Goal: Task Accomplishment & Management: Manage account settings

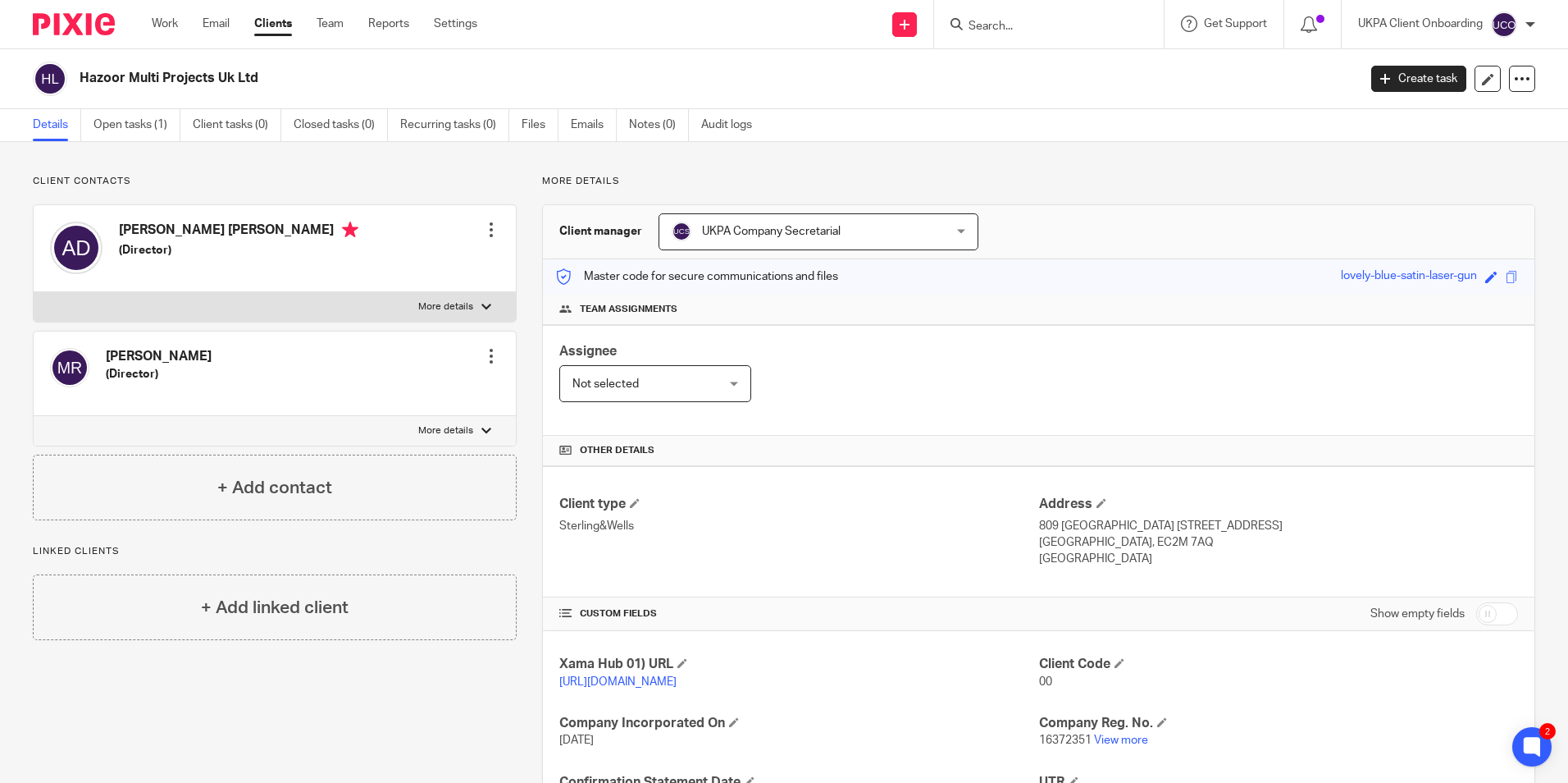
click at [1005, 20] on input "Search" at bounding box center [1040, 27] width 147 height 15
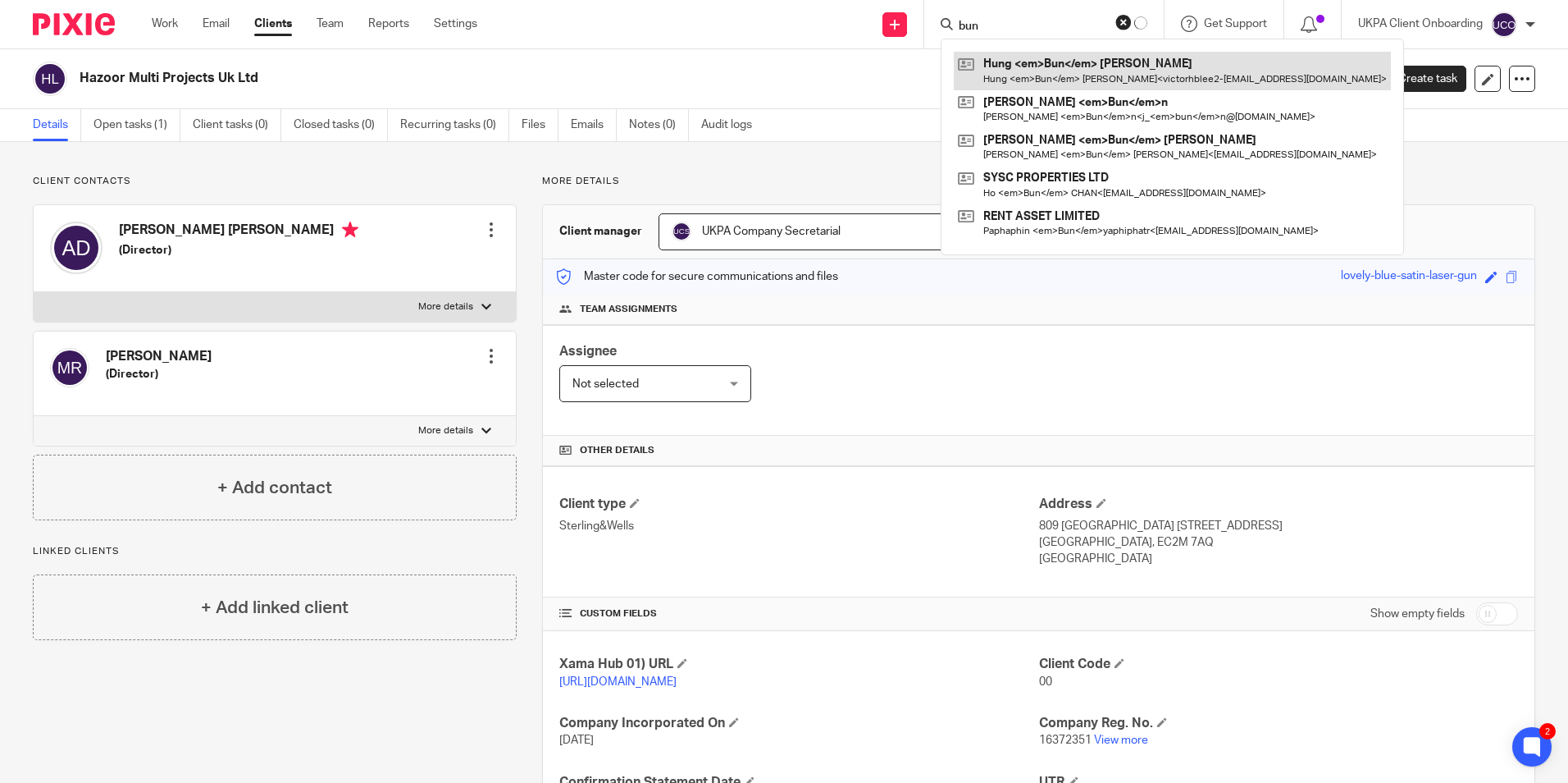
type input "bun"
click at [1032, 64] on link at bounding box center [1172, 70] width 437 height 38
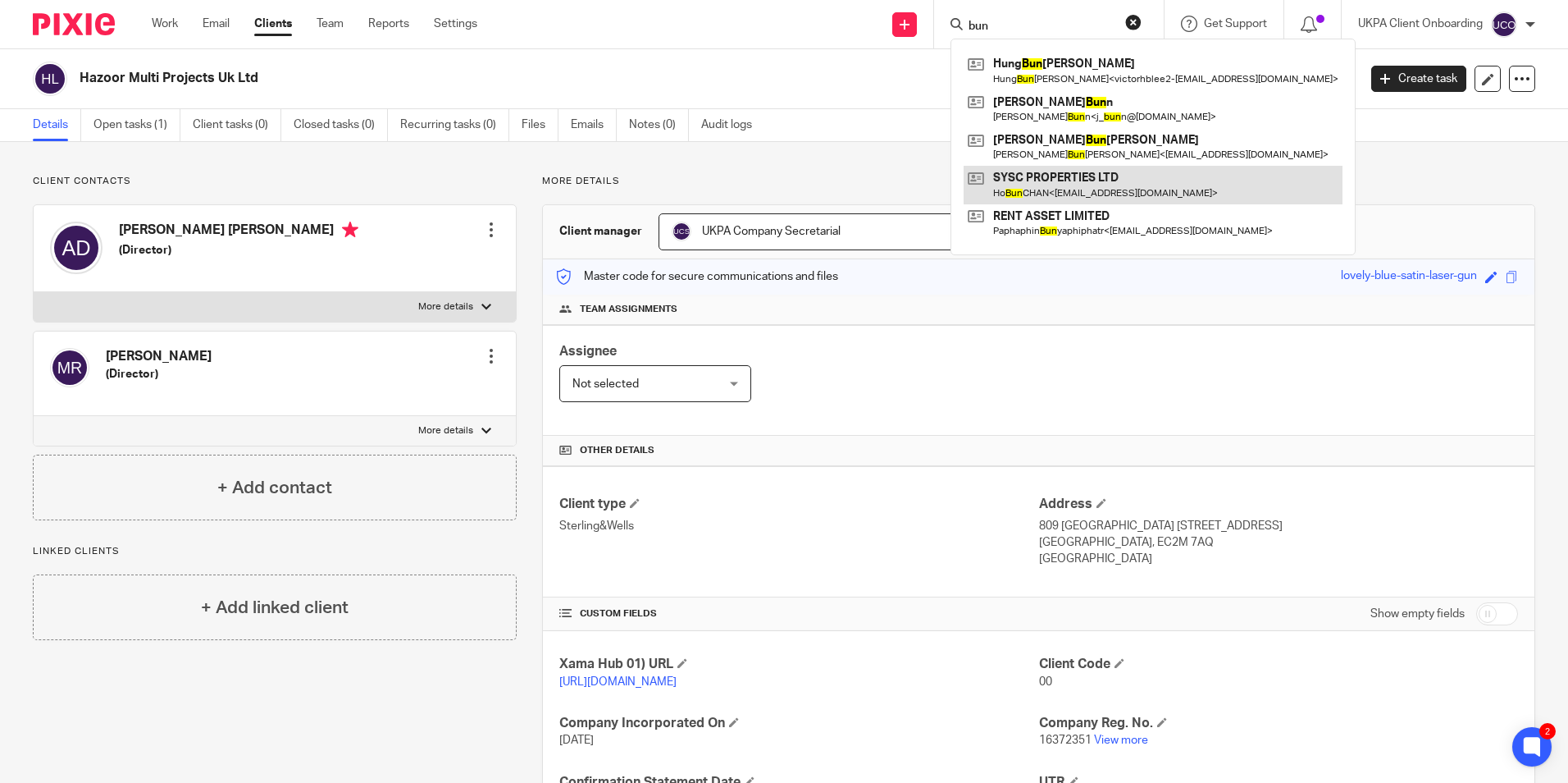
click at [1032, 191] on link at bounding box center [1153, 185] width 379 height 38
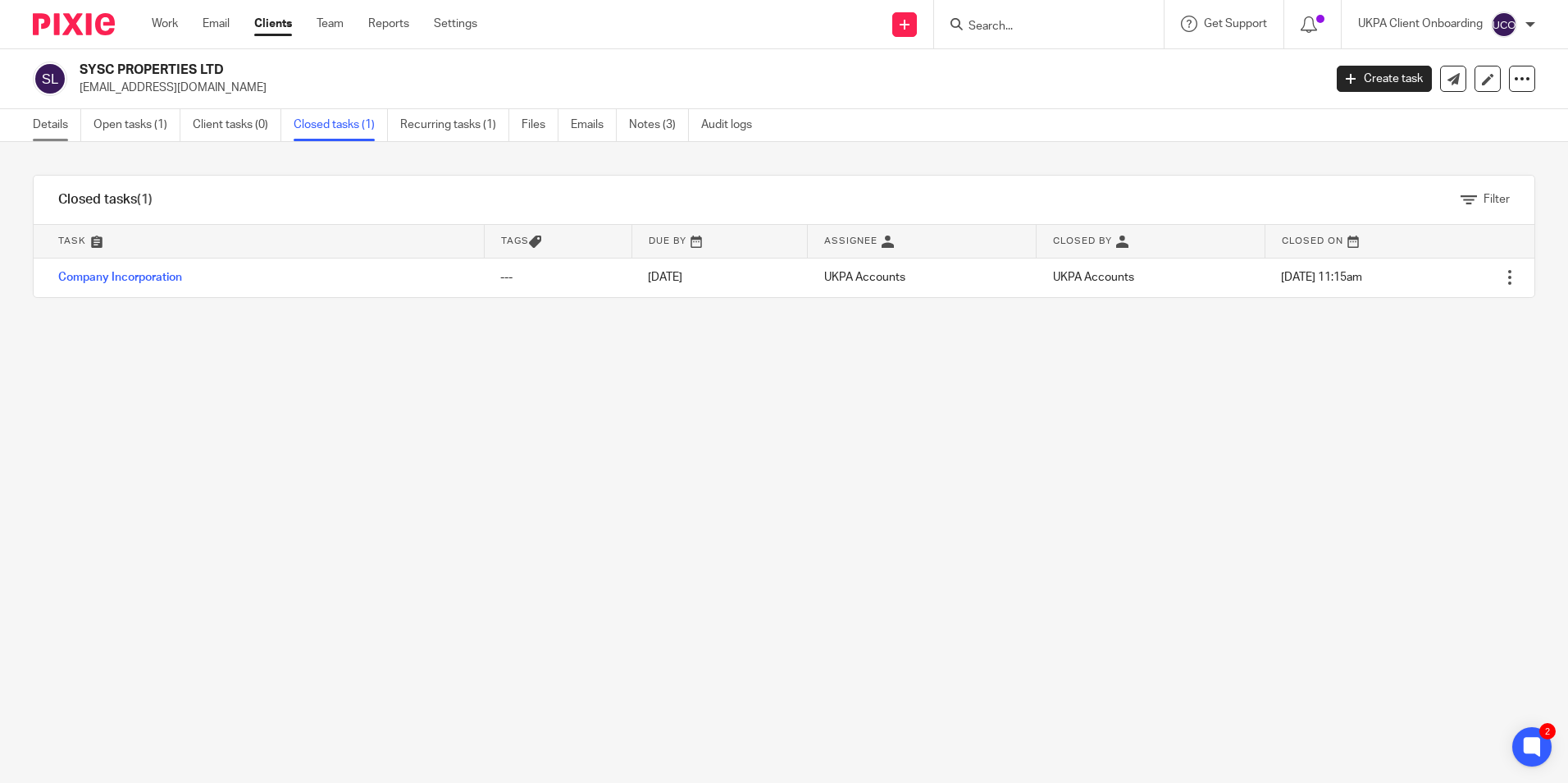
click at [77, 119] on link "Details" at bounding box center [57, 125] width 49 height 32
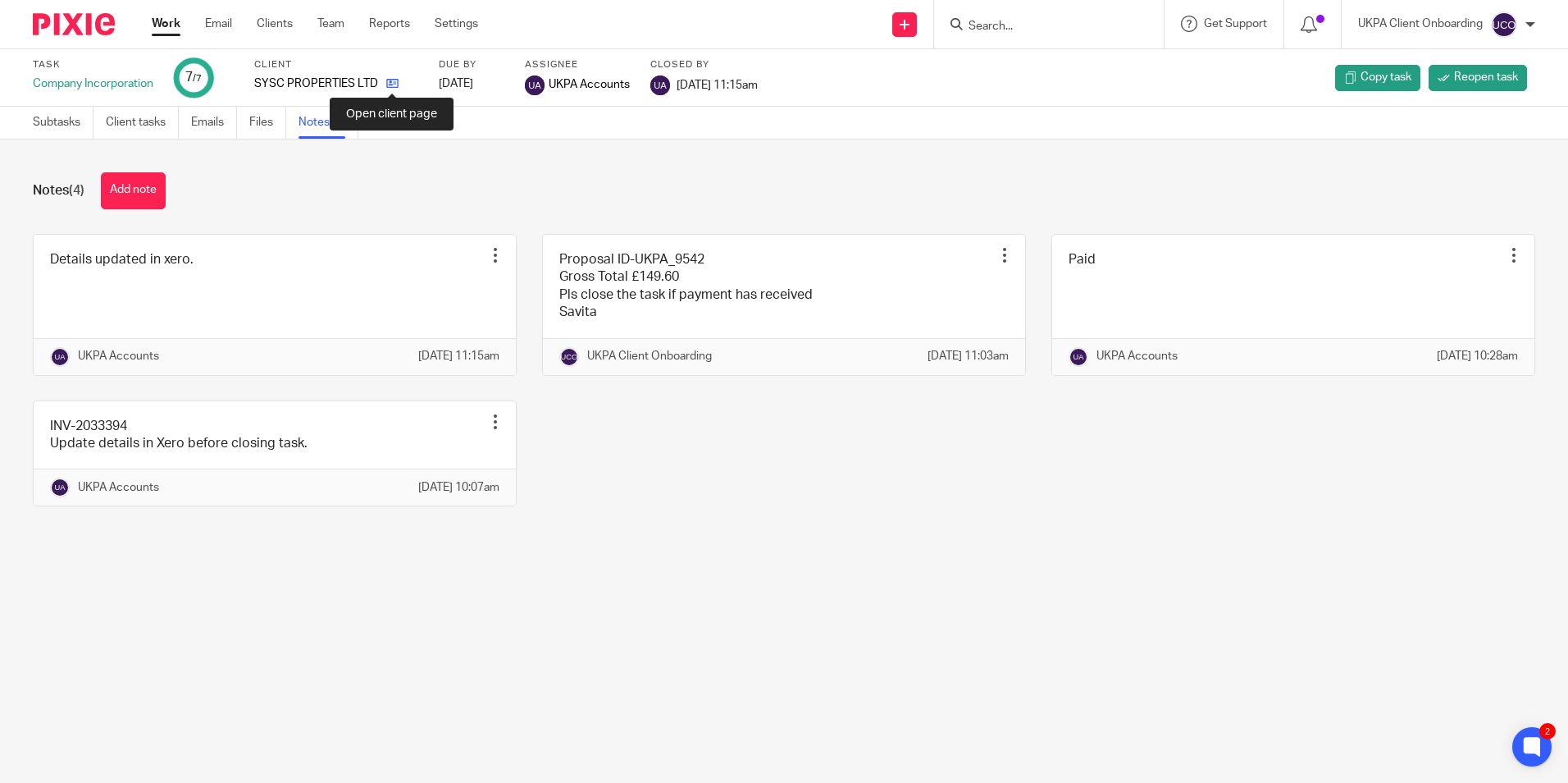
click at [394, 84] on icon at bounding box center [392, 83] width 12 height 12
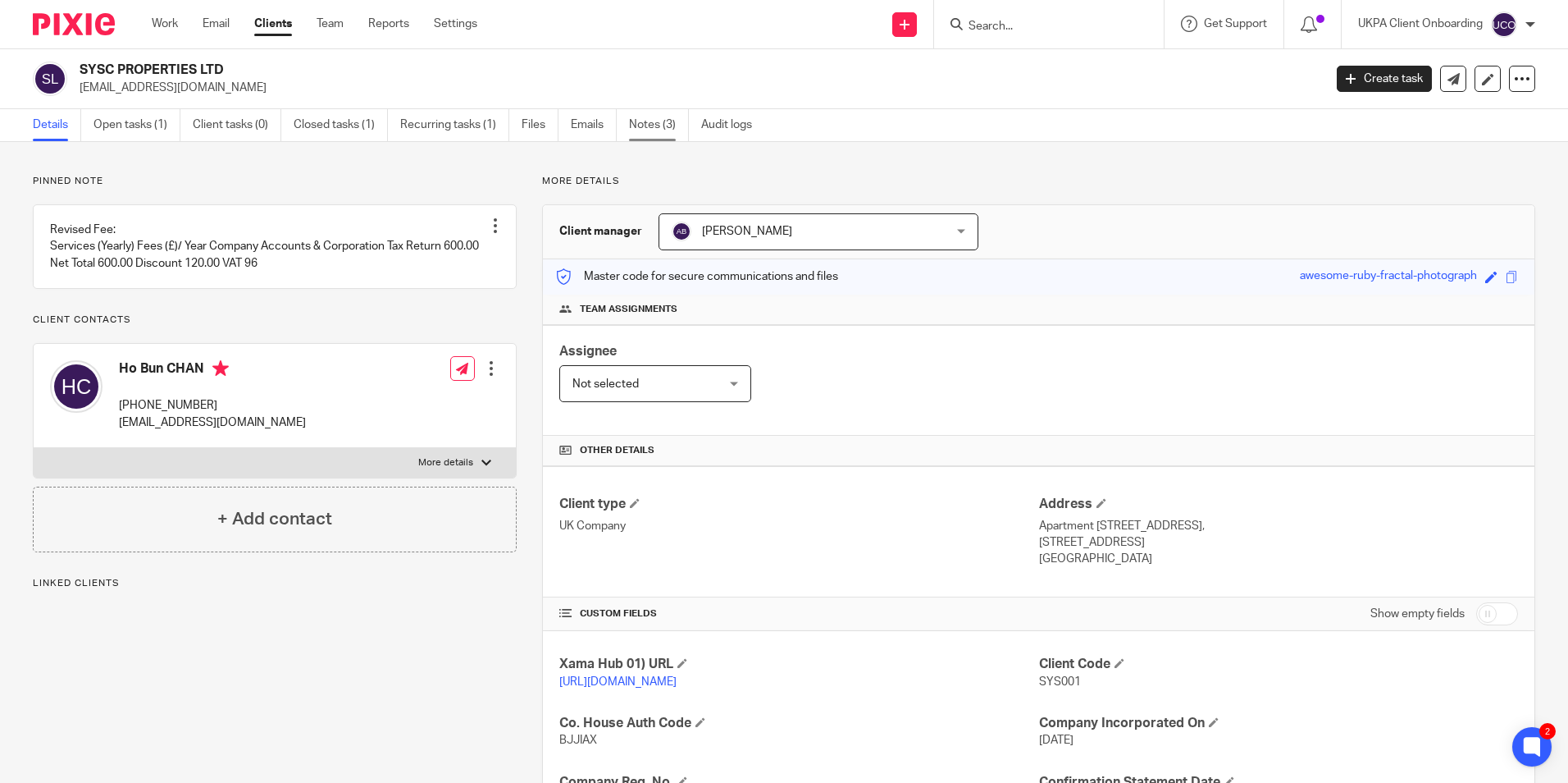
click at [675, 116] on link "Notes (3)" at bounding box center [658, 125] width 59 height 32
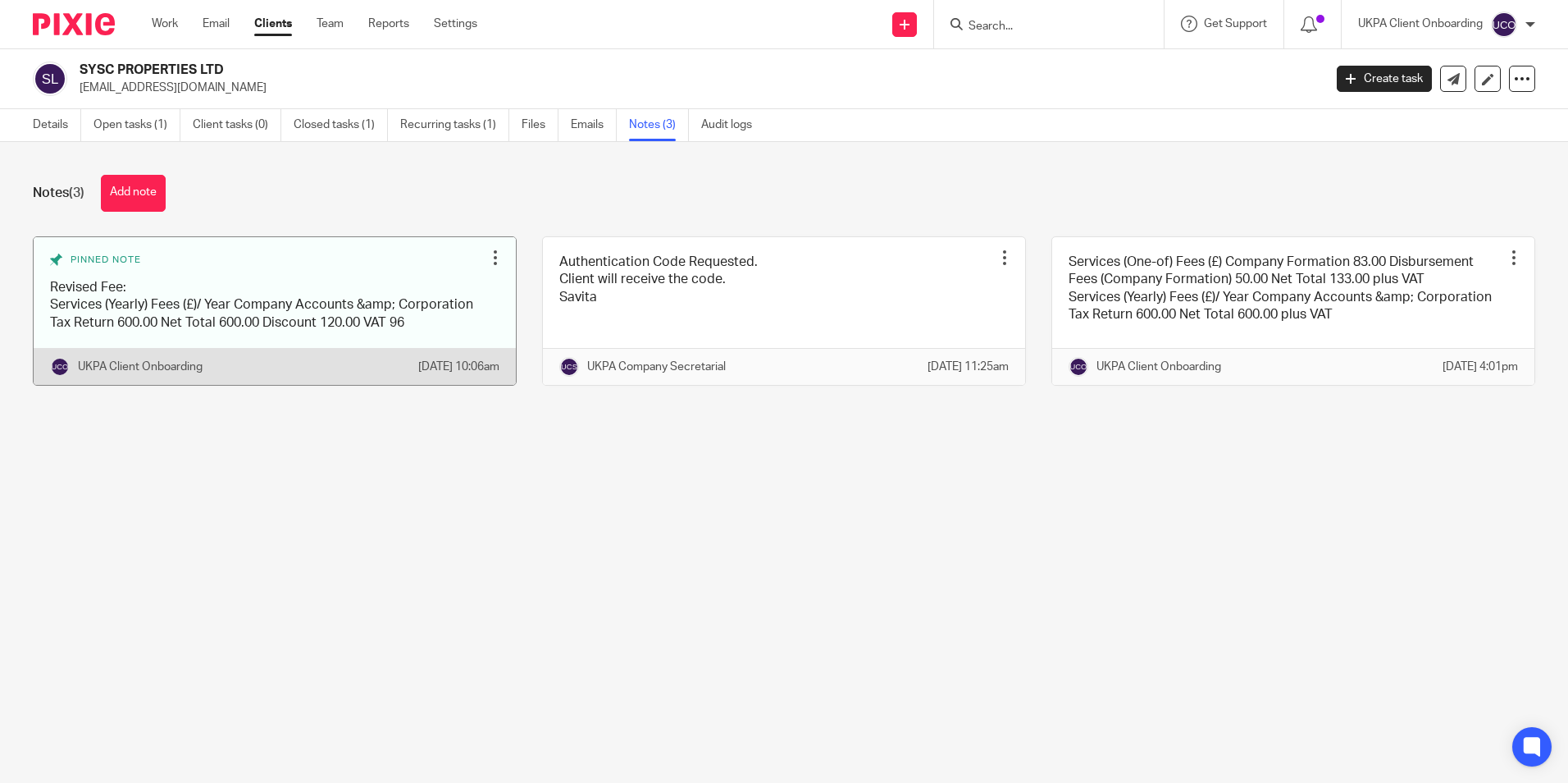
click at [221, 325] on link at bounding box center [274, 311] width 482 height 147
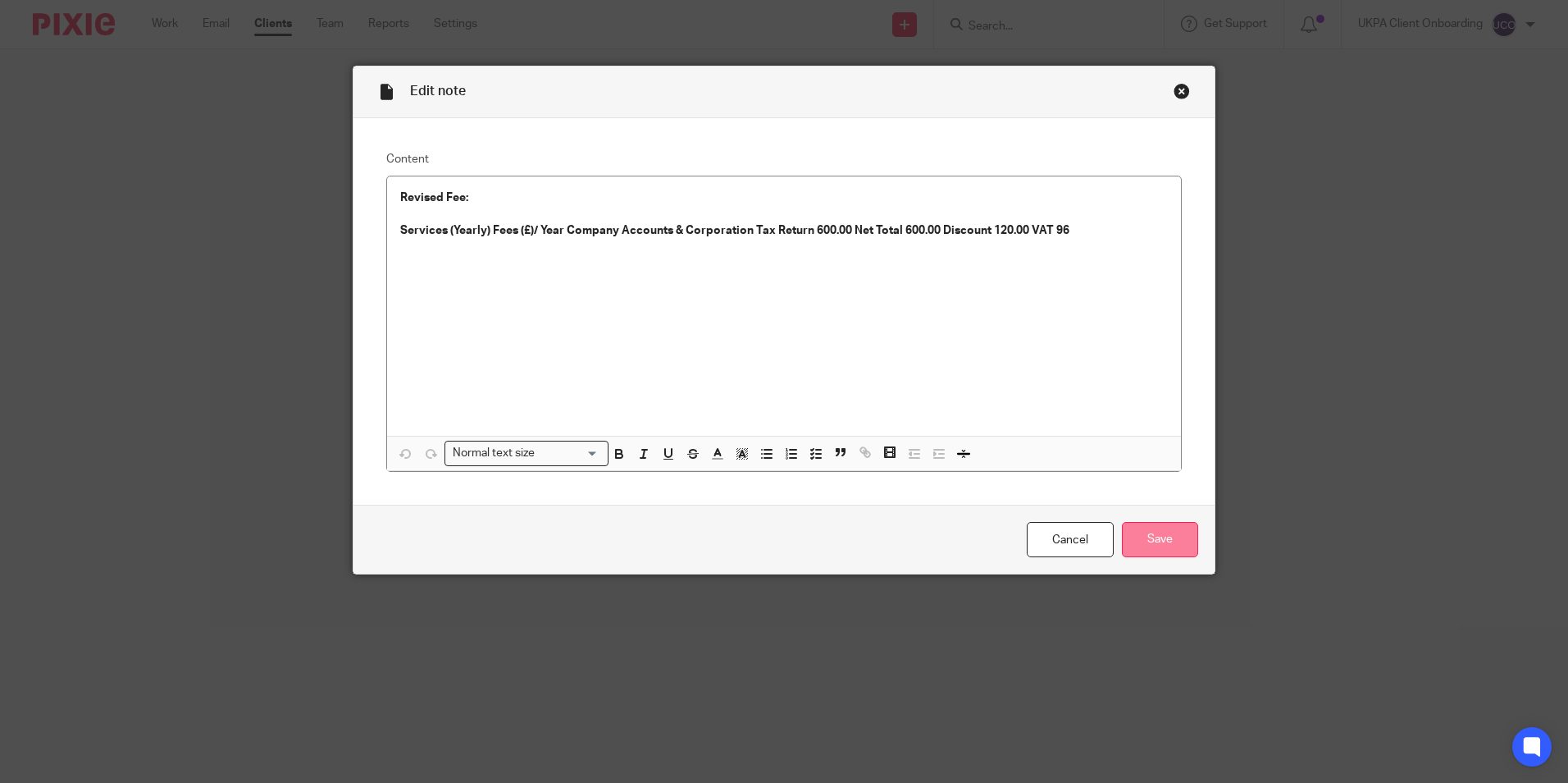
click at [1182, 545] on input "Save" at bounding box center [1160, 540] width 76 height 36
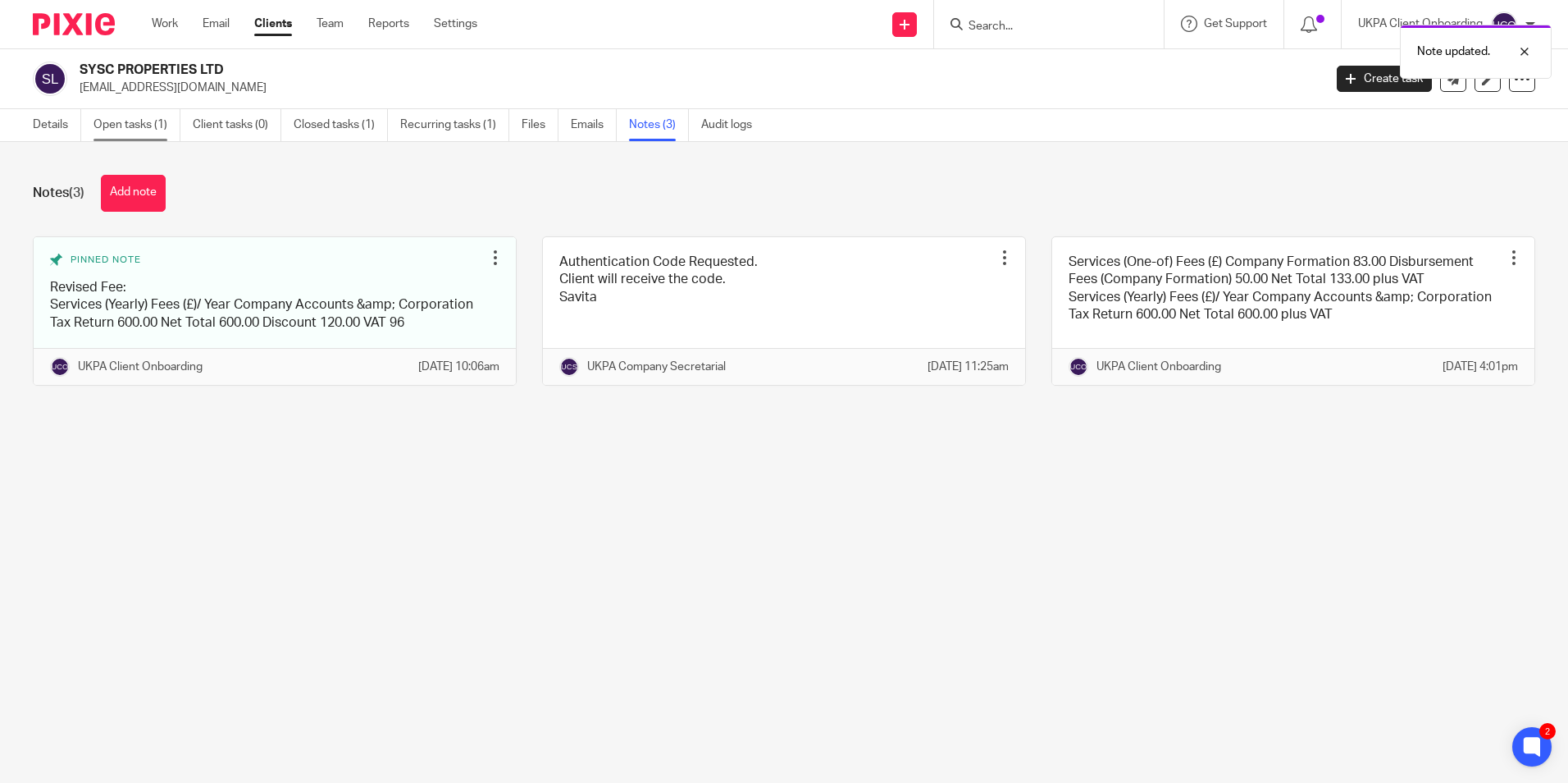
click at [159, 115] on link "Open tasks (1)" at bounding box center [137, 125] width 87 height 32
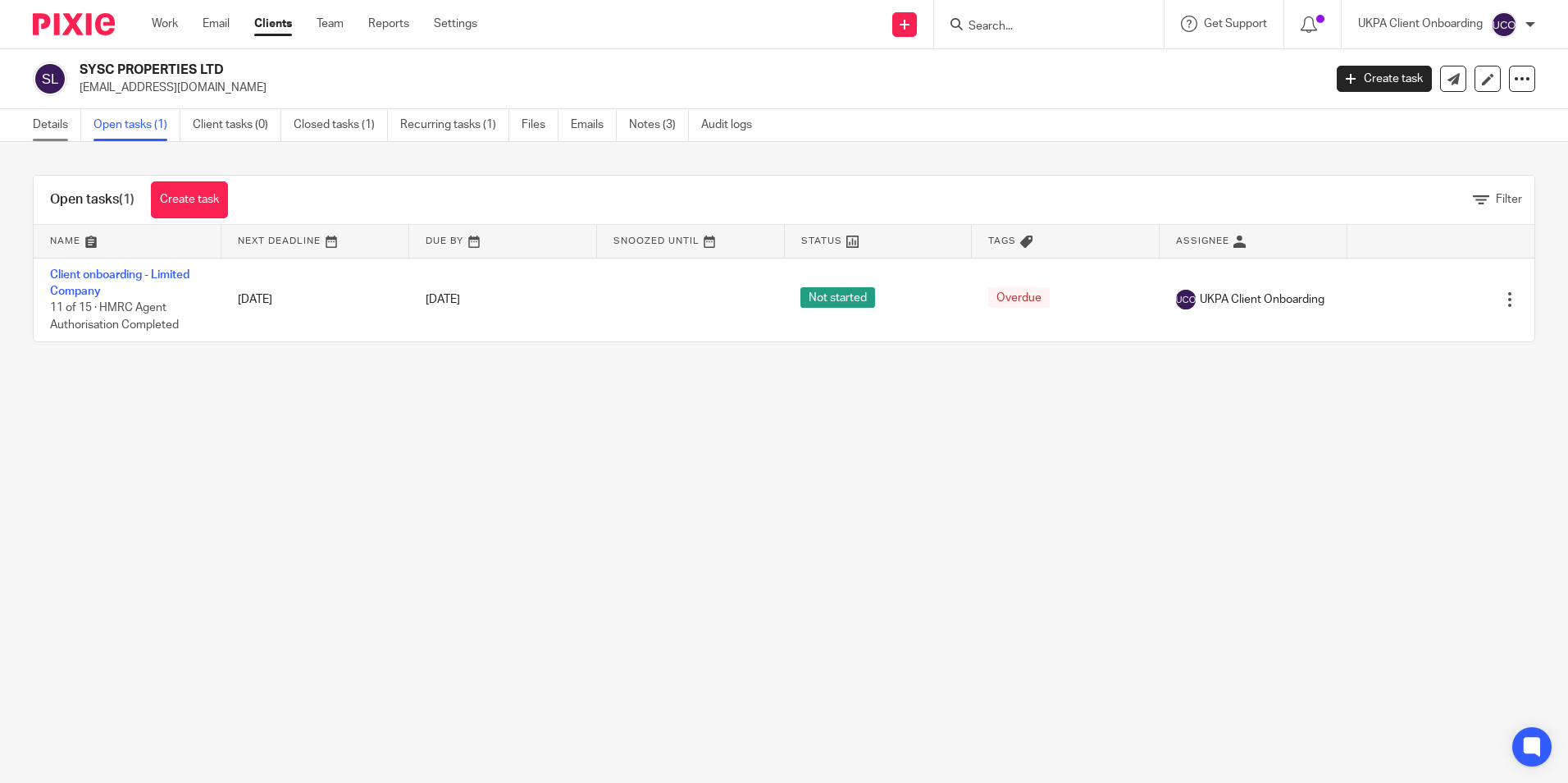
click at [63, 130] on link "Details" at bounding box center [57, 125] width 49 height 32
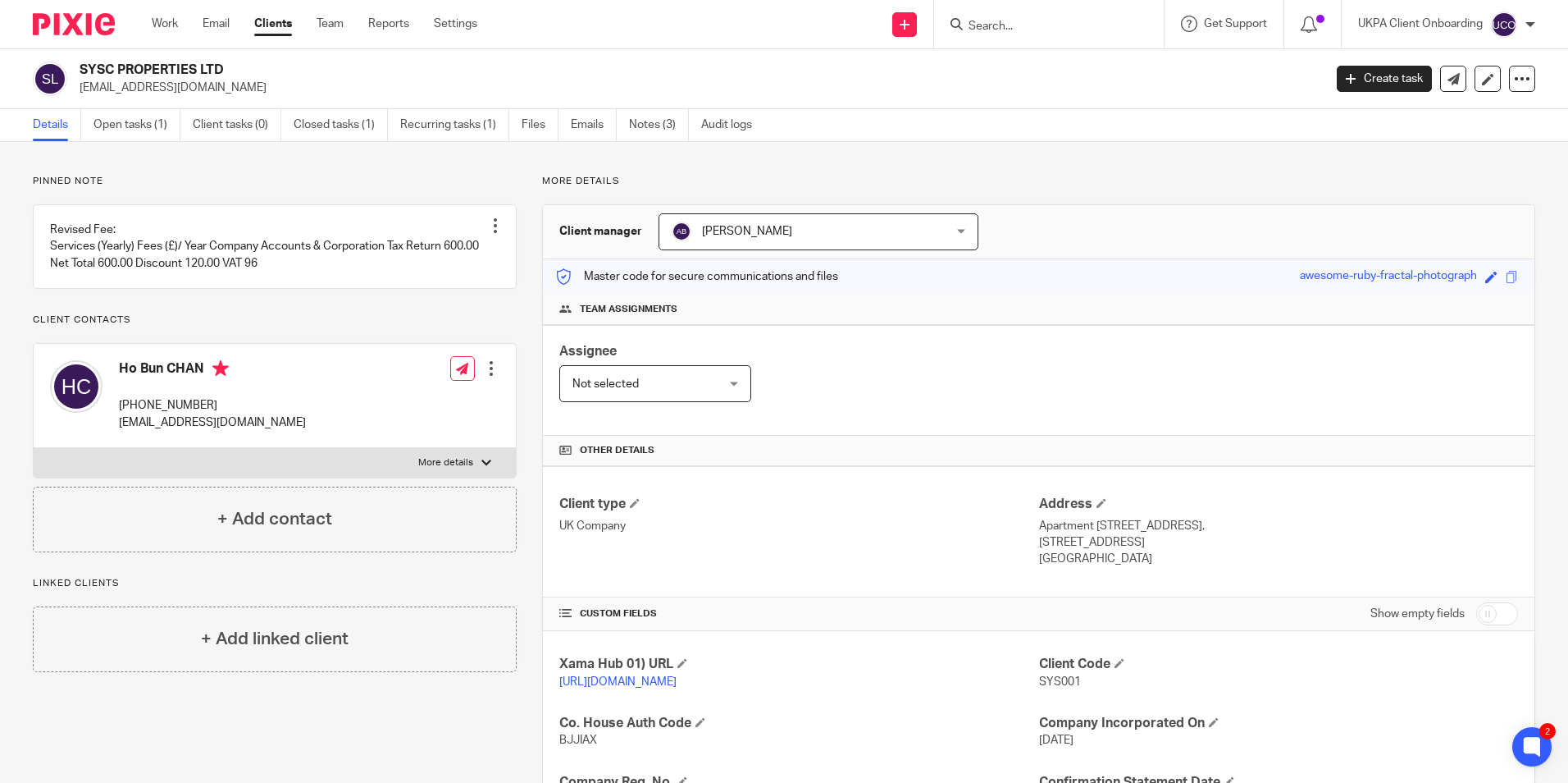
click at [994, 25] on input "Search" at bounding box center [1040, 27] width 147 height 15
paste input "Mintel Property Limited"
type input "Mintel Property Limited"
click at [1018, 66] on link at bounding box center [1065, 64] width 203 height 25
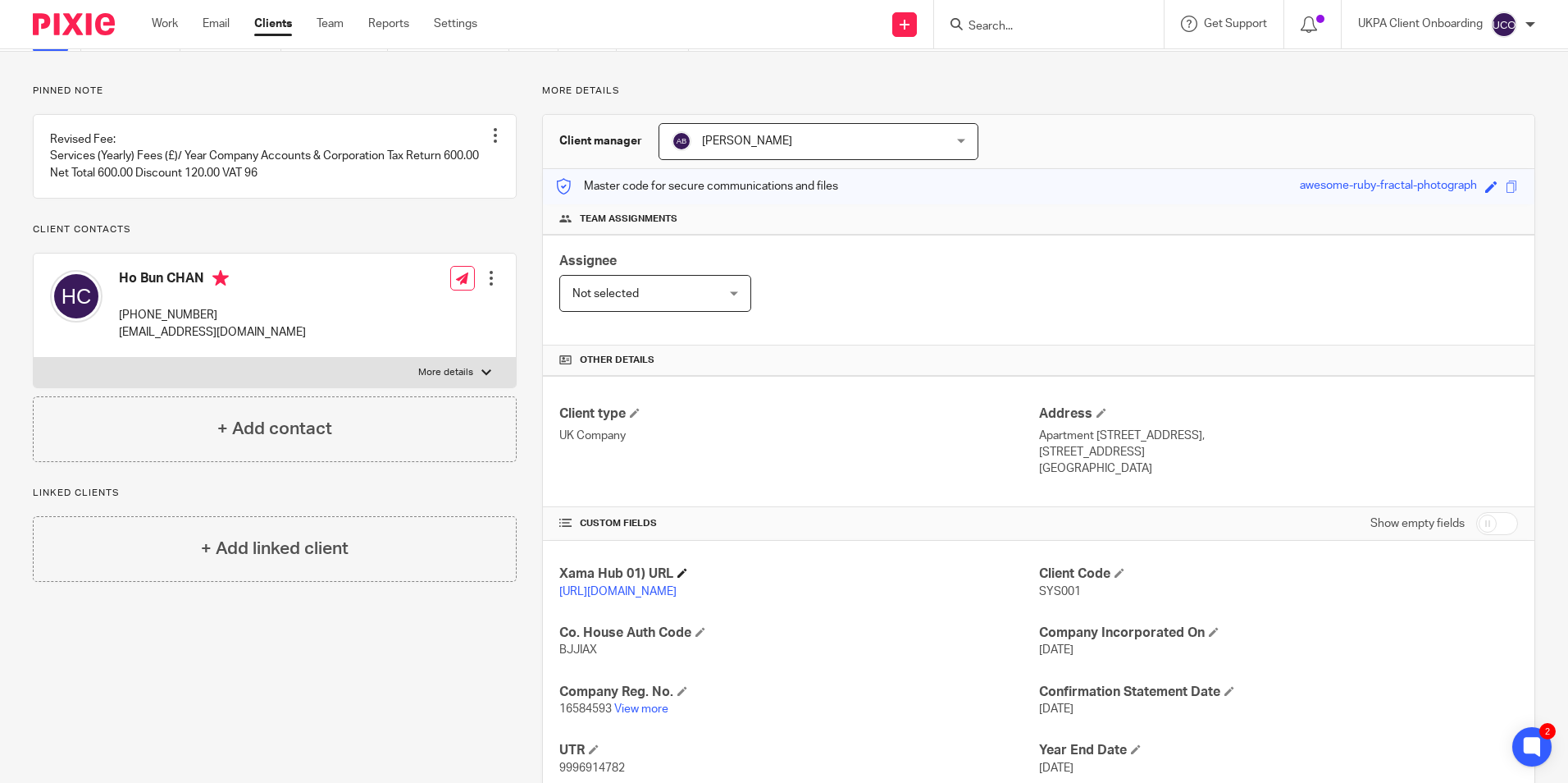
scroll to position [218, 0]
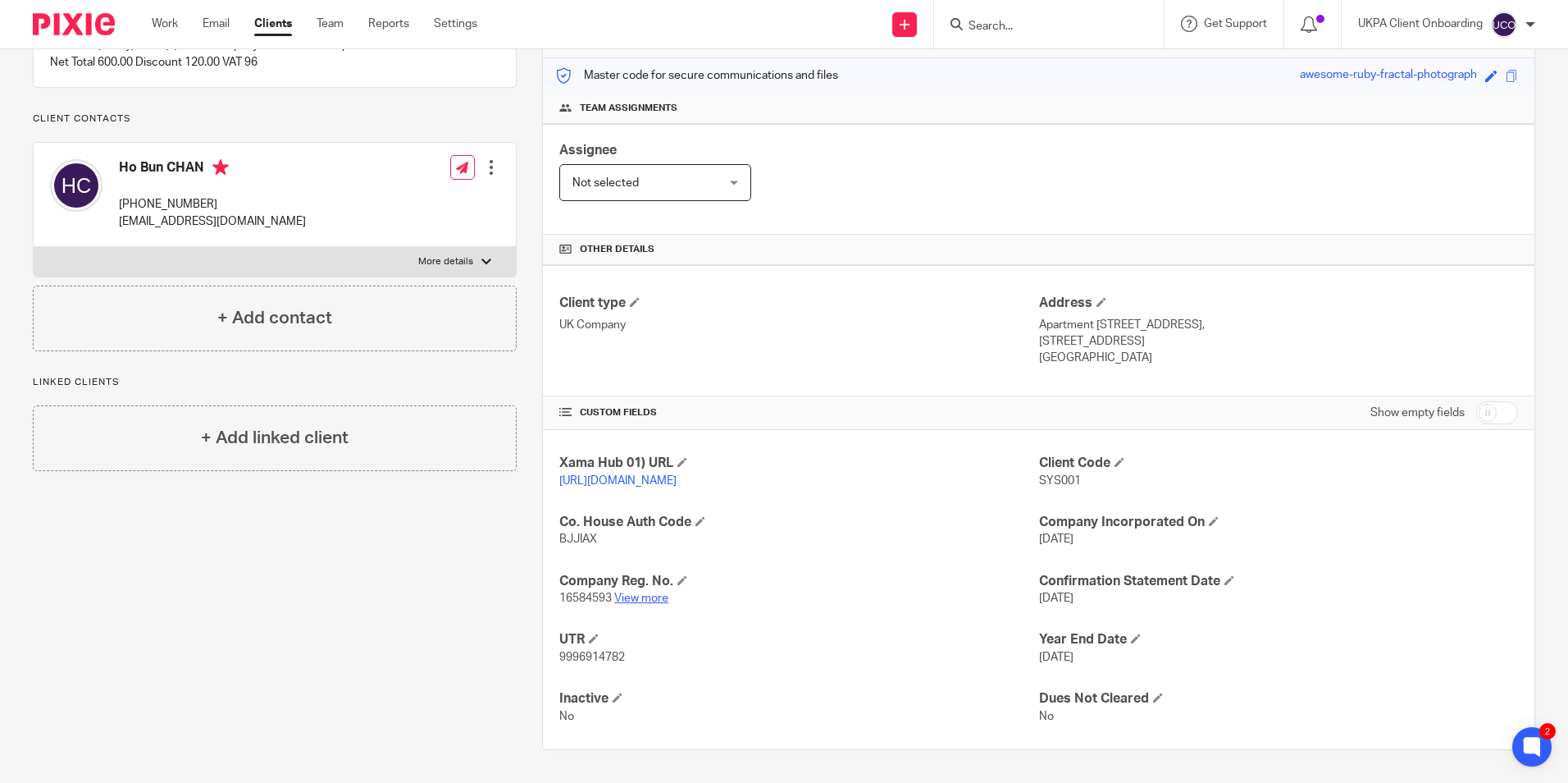
click at [640, 600] on link "View more" at bounding box center [641, 597] width 54 height 12
click at [992, 27] on input "Search" at bounding box center [1040, 27] width 147 height 15
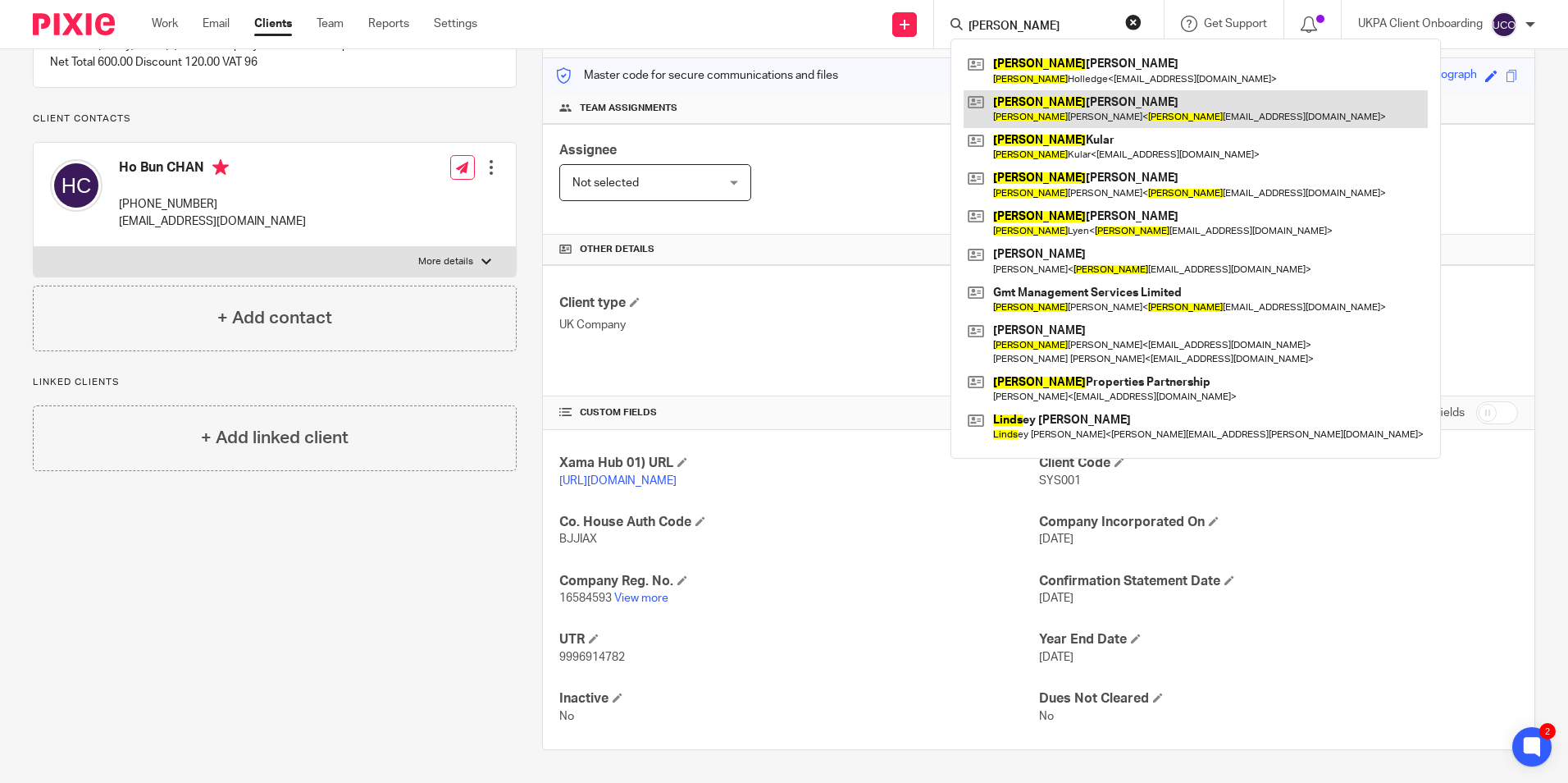
type input "linda"
click at [1069, 106] on link at bounding box center [1195, 109] width 464 height 38
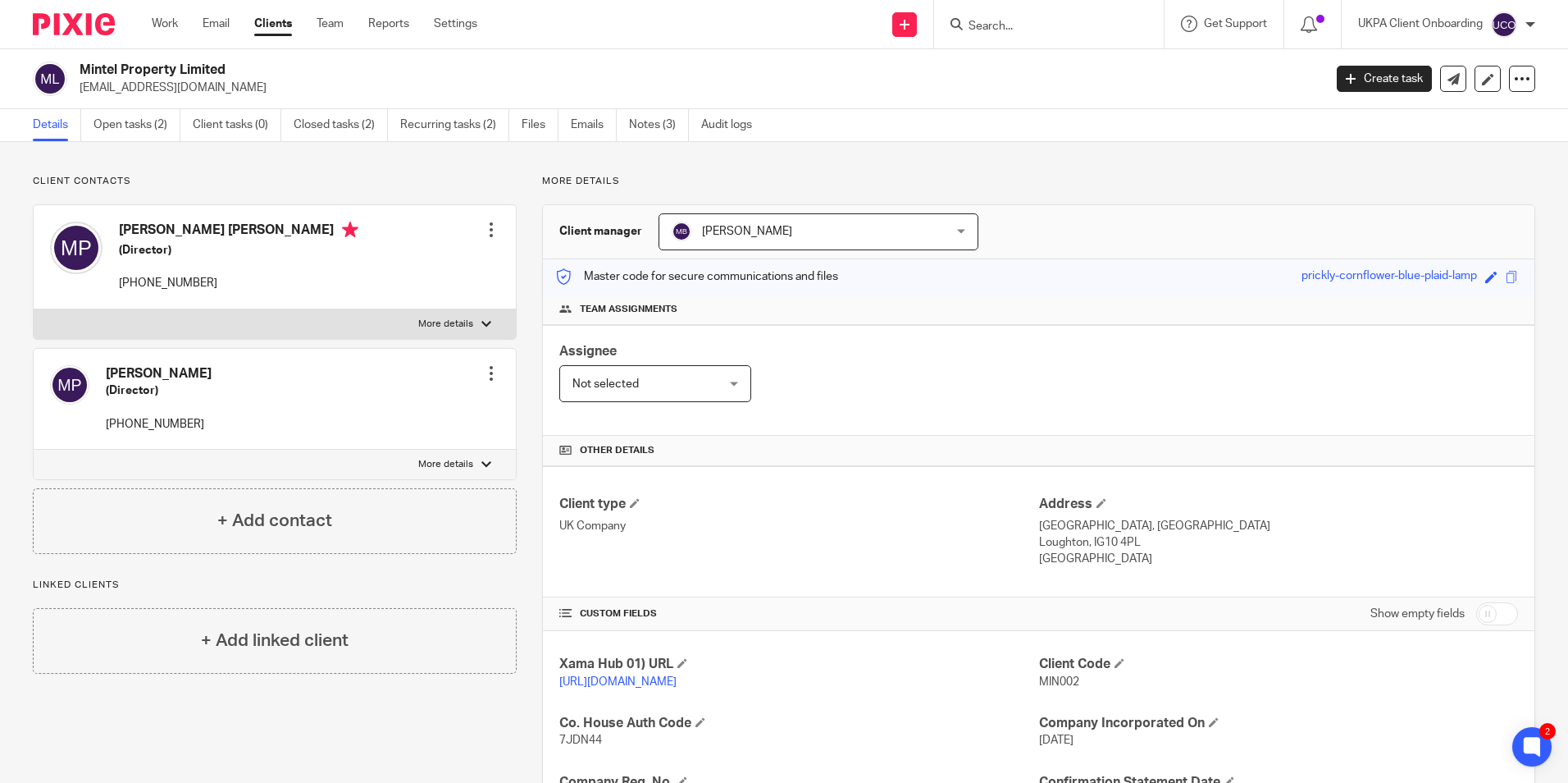
click at [1038, 28] on input "Search" at bounding box center [1040, 27] width 147 height 15
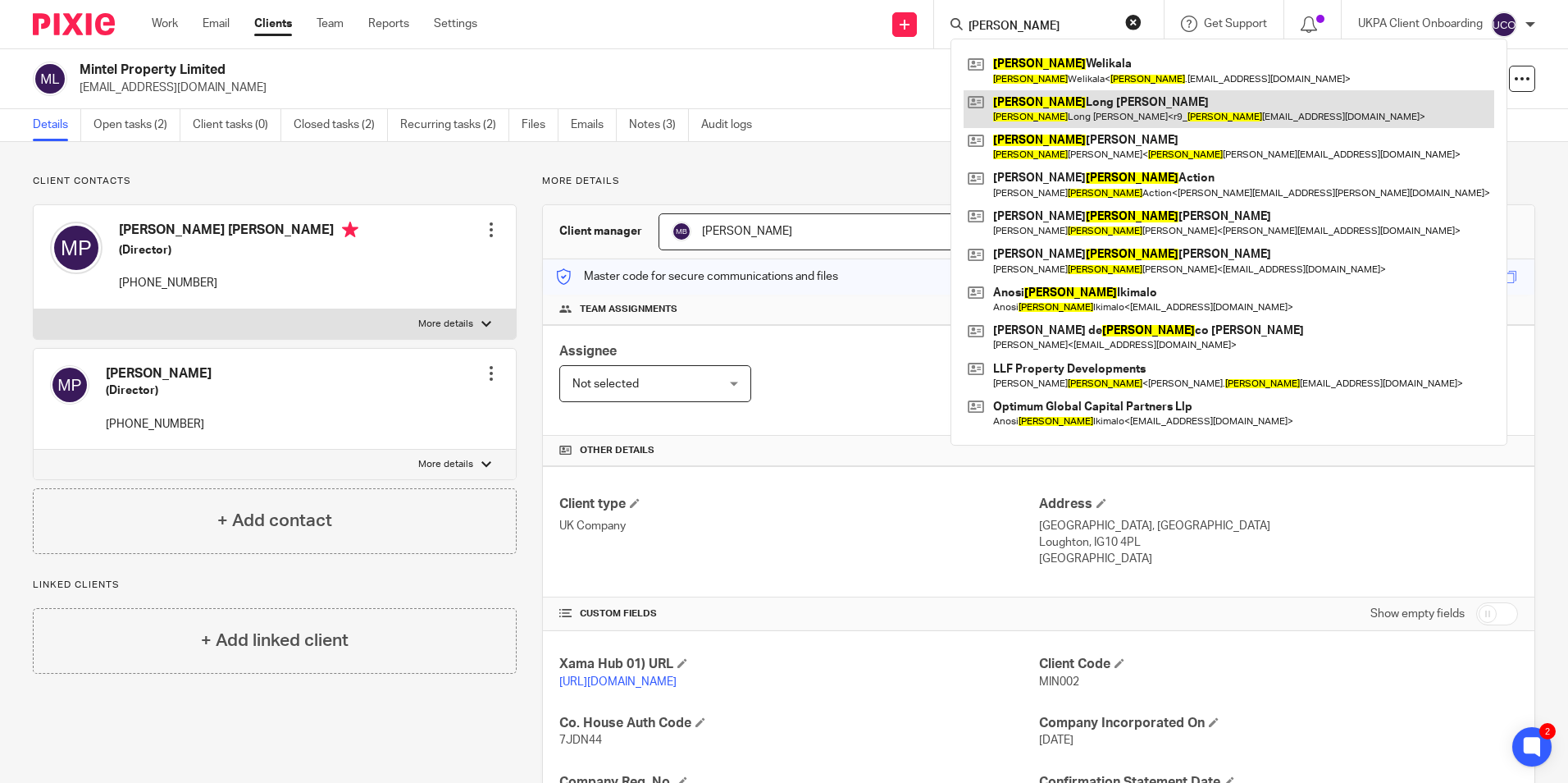
type input "[PERSON_NAME]"
click at [1074, 114] on link at bounding box center [1229, 109] width 531 height 38
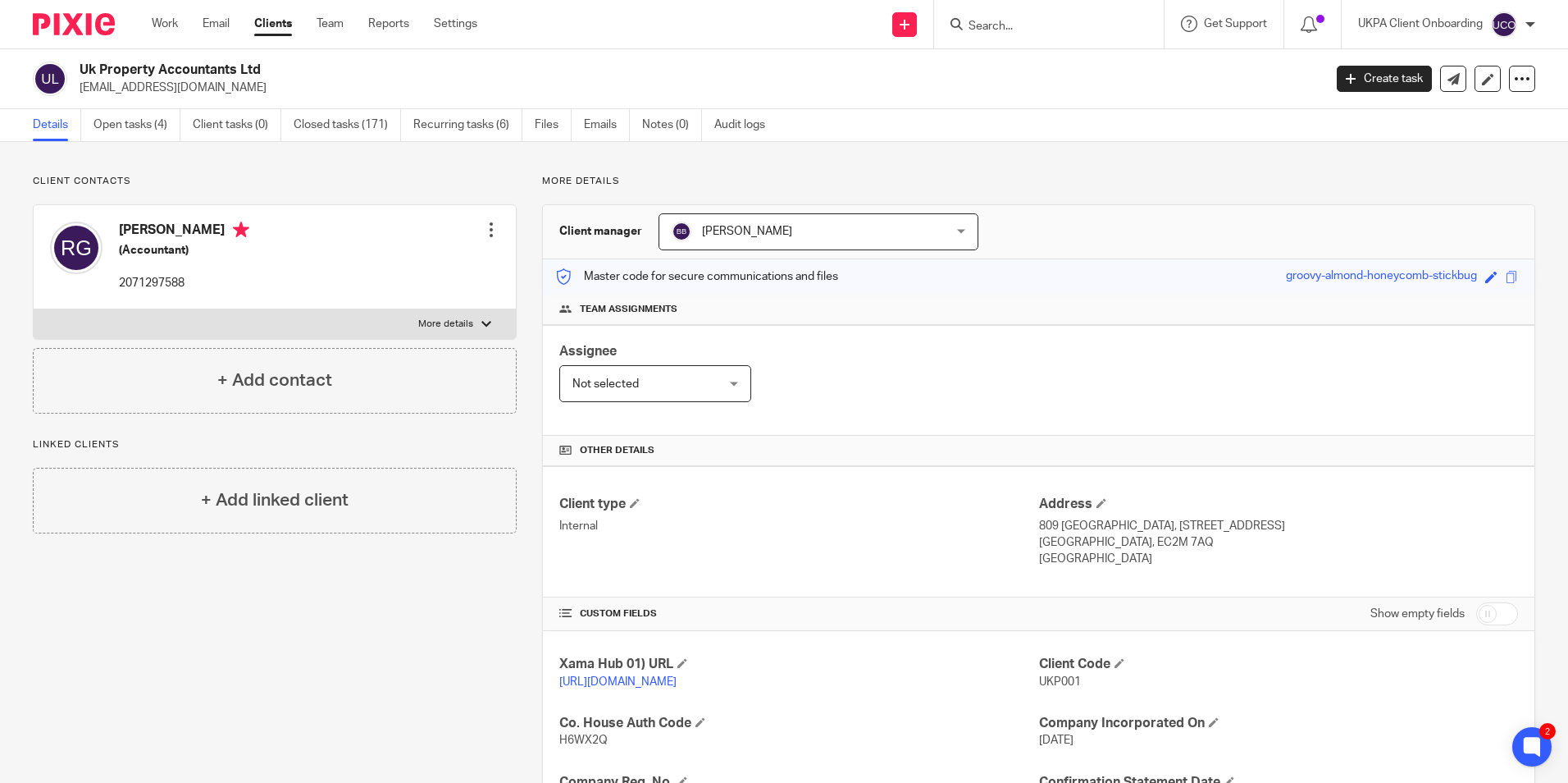
scroll to position [392, 0]
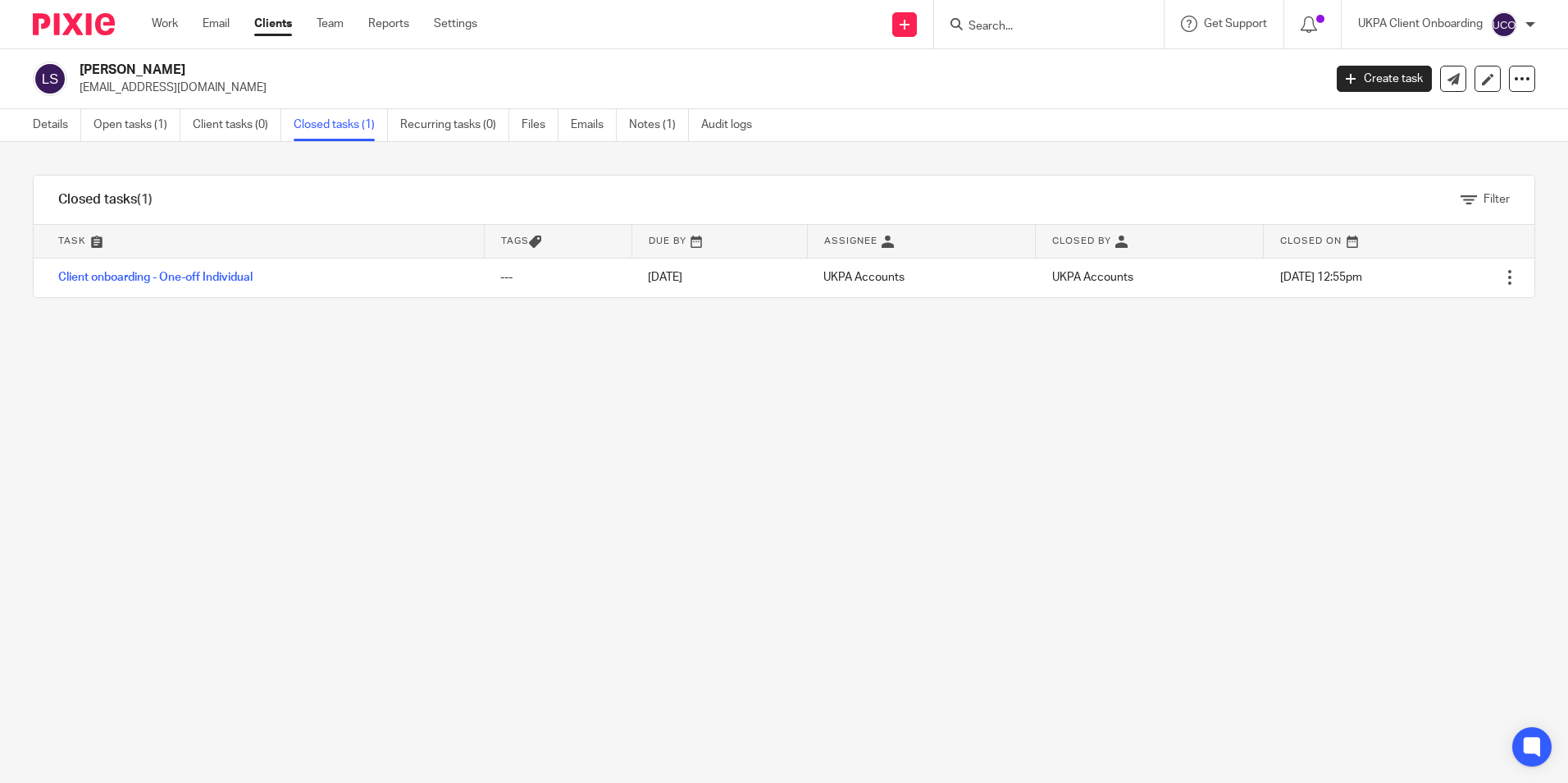
click at [651, 133] on link "Notes (1)" at bounding box center [658, 125] width 59 height 32
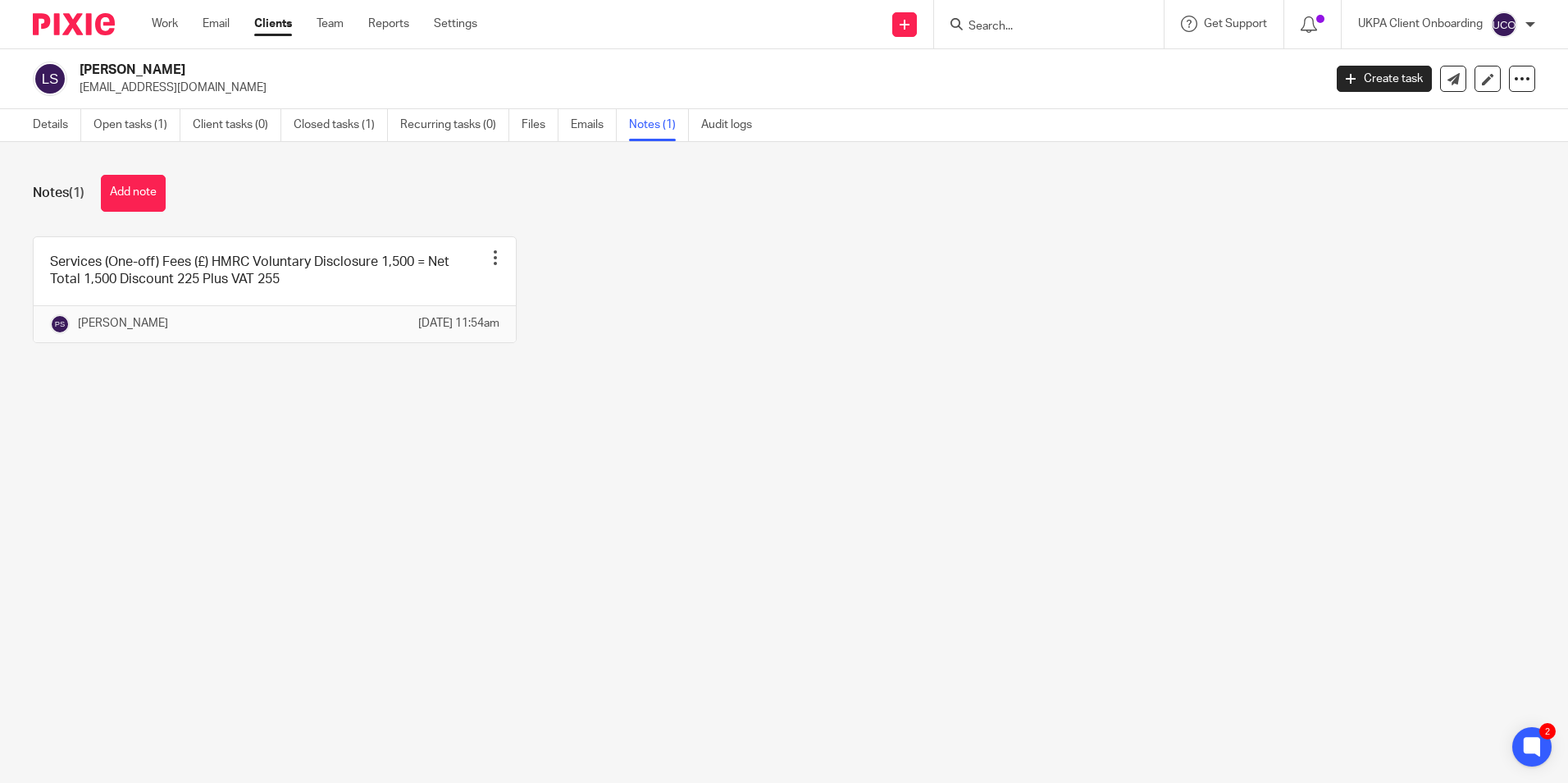
drag, startPoint x: 63, startPoint y: 127, endPoint x: 27, endPoint y: 136, distance: 37.1
click at [62, 127] on link "Details" at bounding box center [57, 125] width 49 height 32
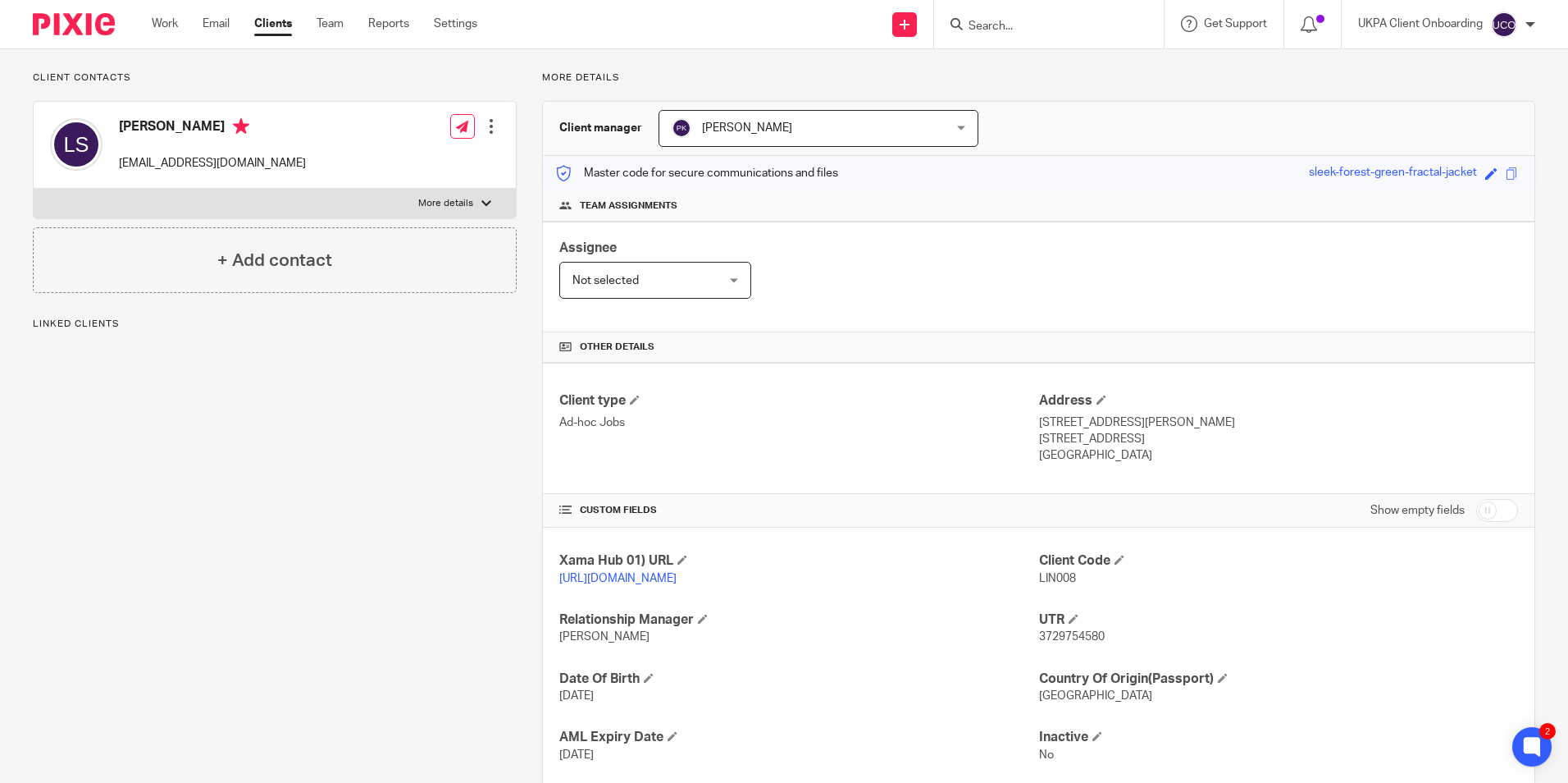
scroll to position [218, 0]
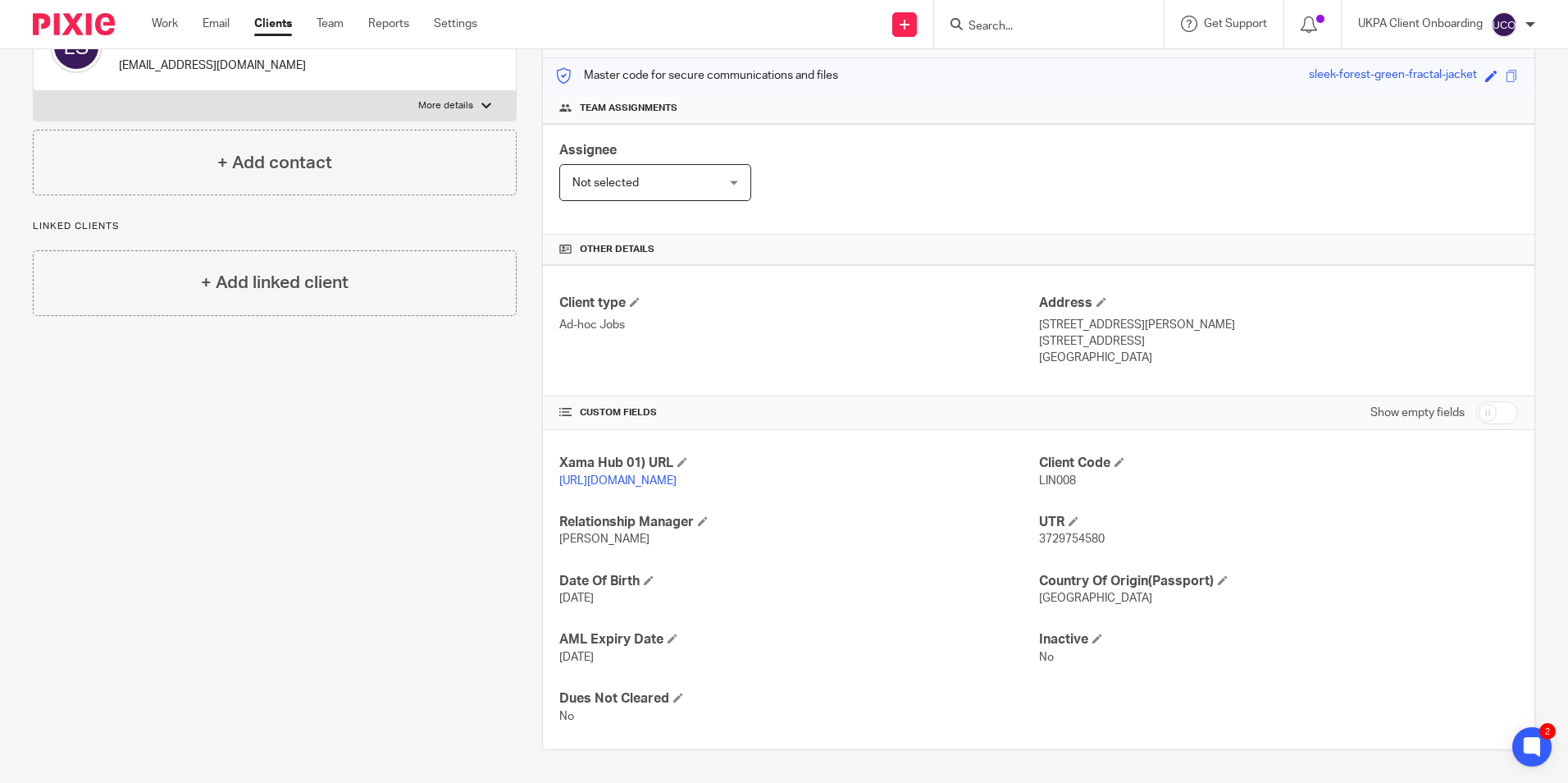
click at [1020, 28] on input "Search" at bounding box center [1040, 27] width 147 height 15
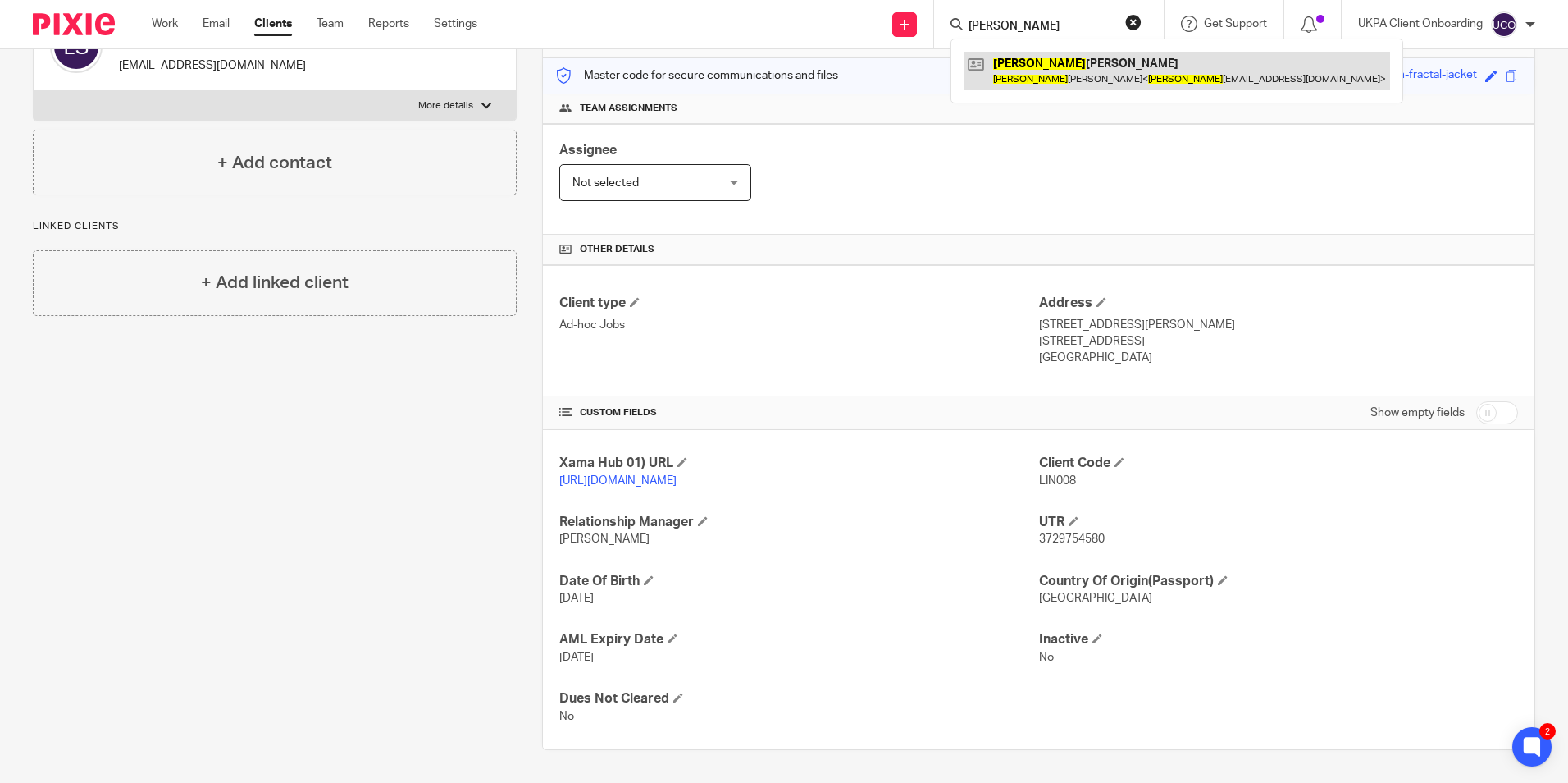
type input "tania"
click at [1050, 67] on link at bounding box center [1177, 70] width 427 height 38
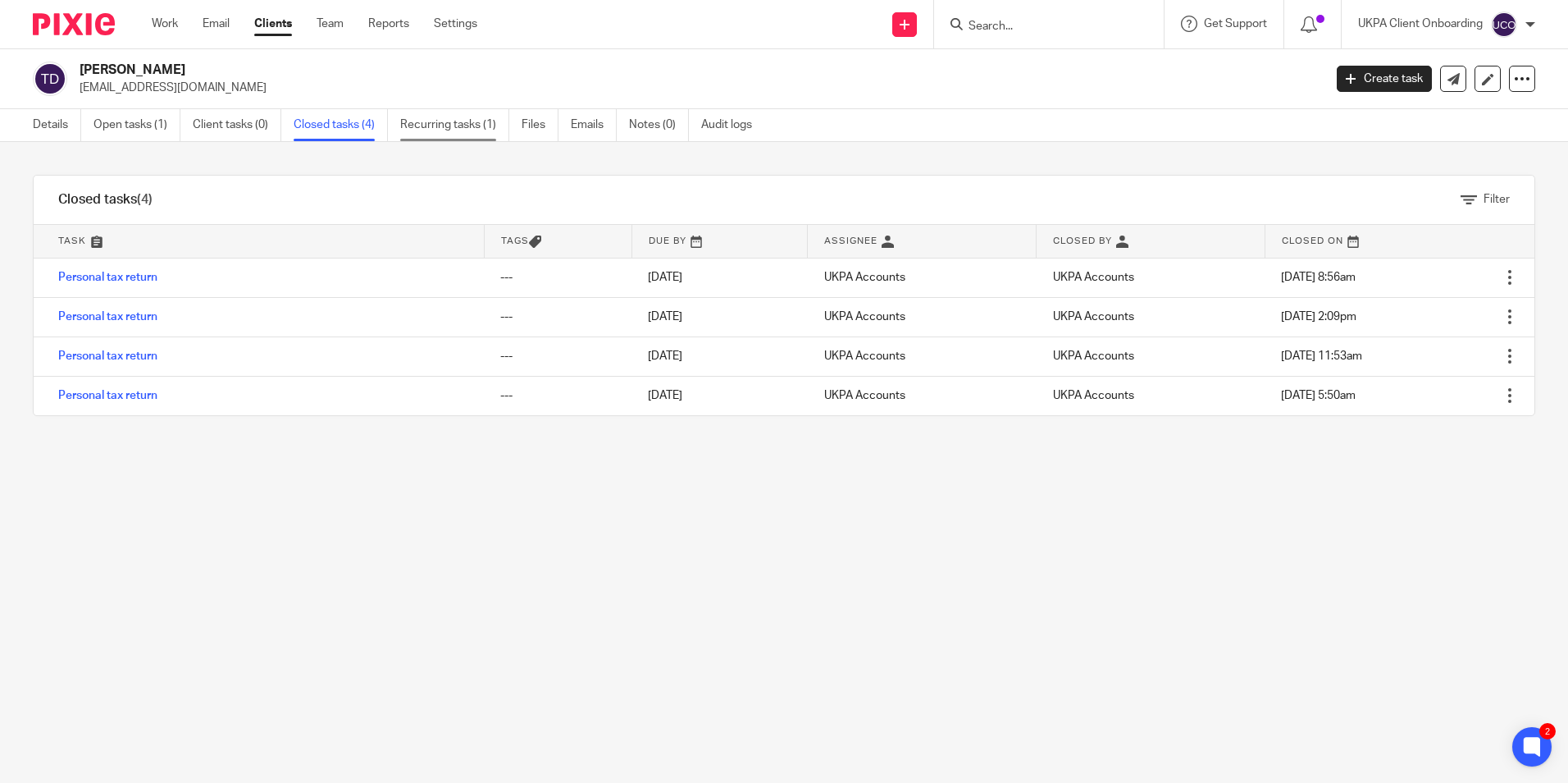
click at [490, 128] on link "Recurring tasks (1)" at bounding box center [454, 125] width 109 height 32
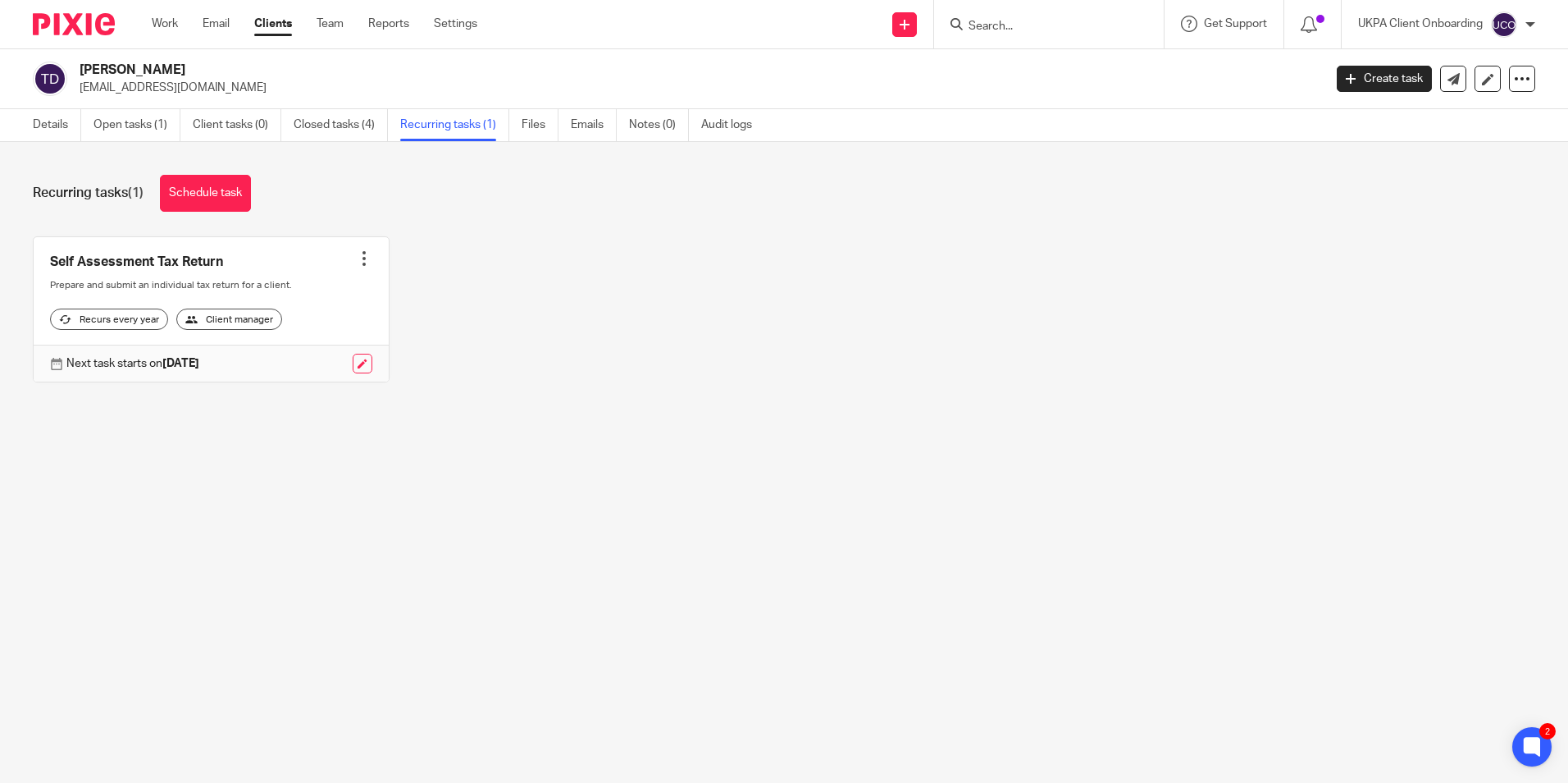
click at [1023, 27] on input "Search" at bounding box center [1040, 27] width 147 height 15
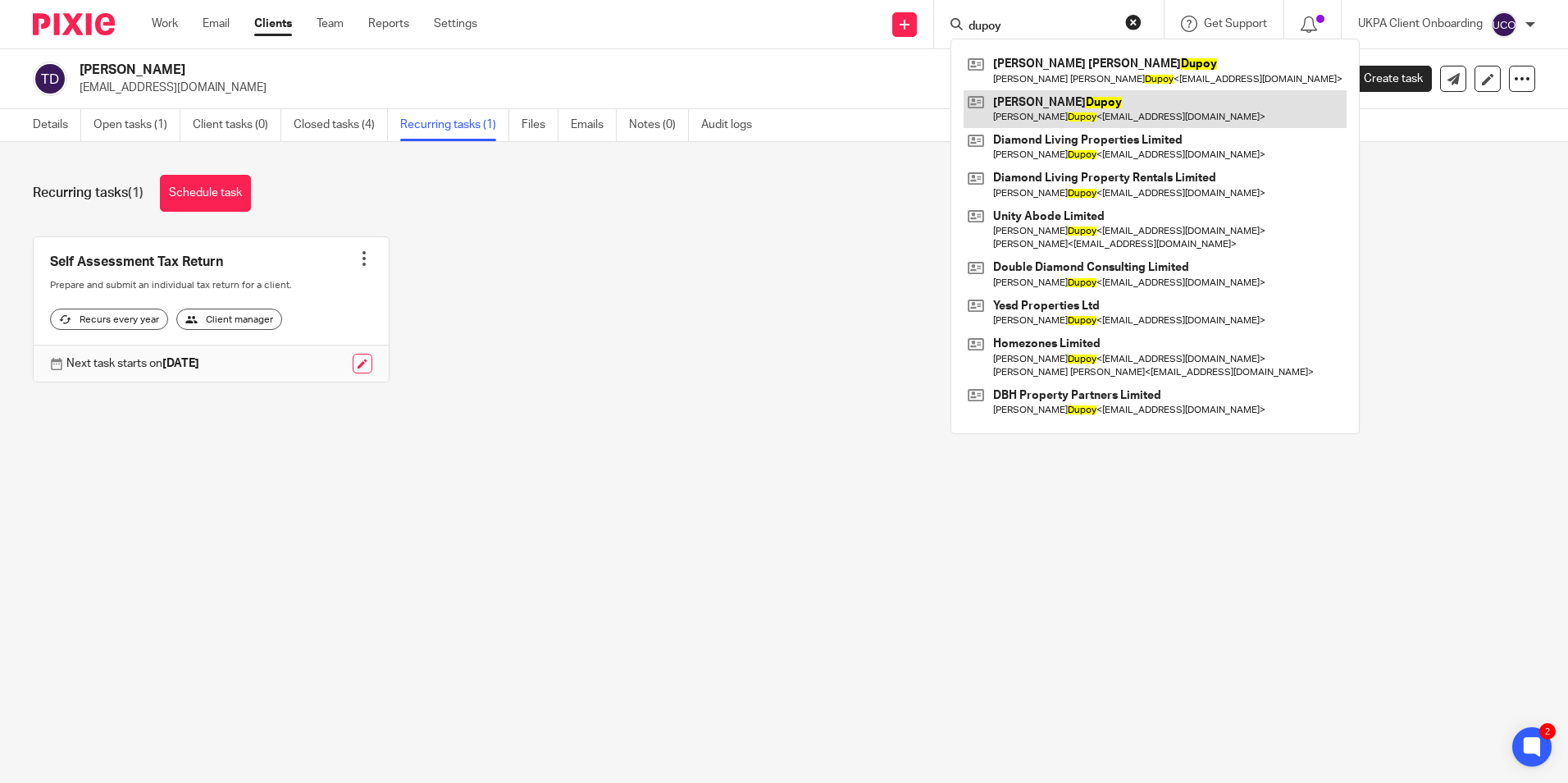
type input "dupoy"
click at [1051, 122] on link at bounding box center [1155, 109] width 383 height 38
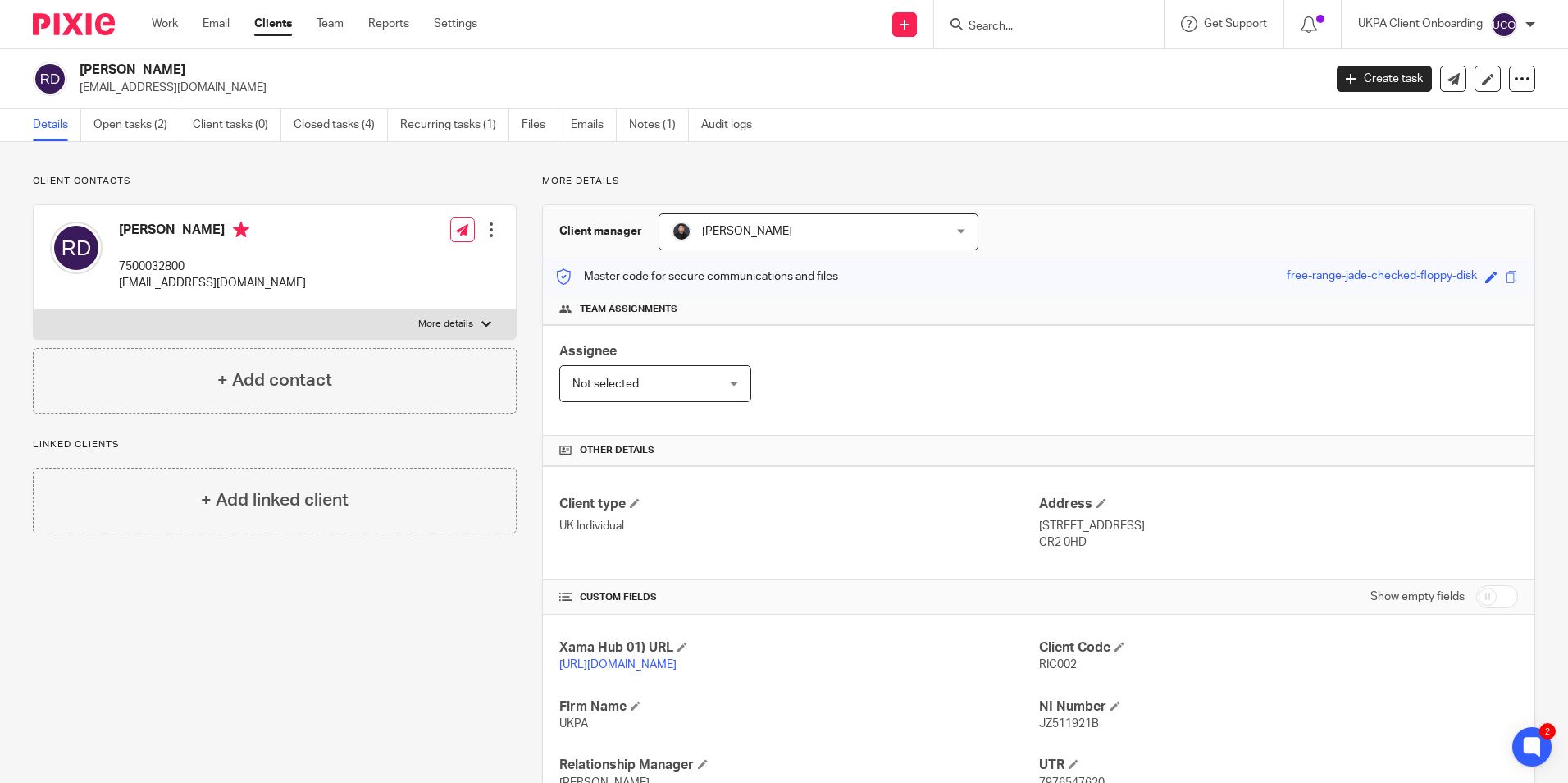
click at [1014, 17] on form at bounding box center [1053, 24] width 175 height 20
click at [1011, 25] on input "Search" at bounding box center [1040, 27] width 147 height 15
paste input "[PERSON_NAME] [PERSON_NAME]"
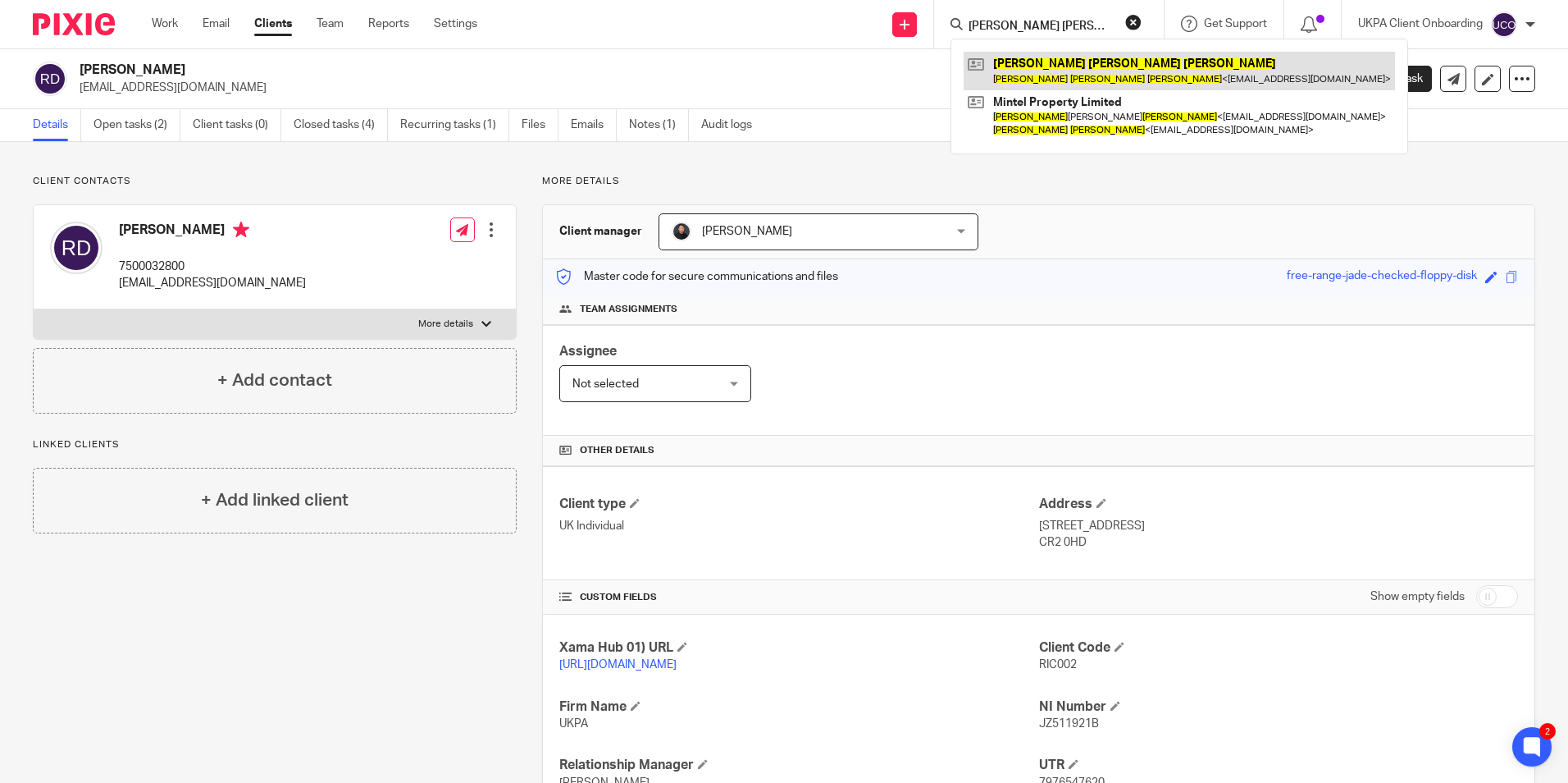
type input "[PERSON_NAME] [PERSON_NAME]"
click at [1019, 64] on link at bounding box center [1179, 70] width 431 height 38
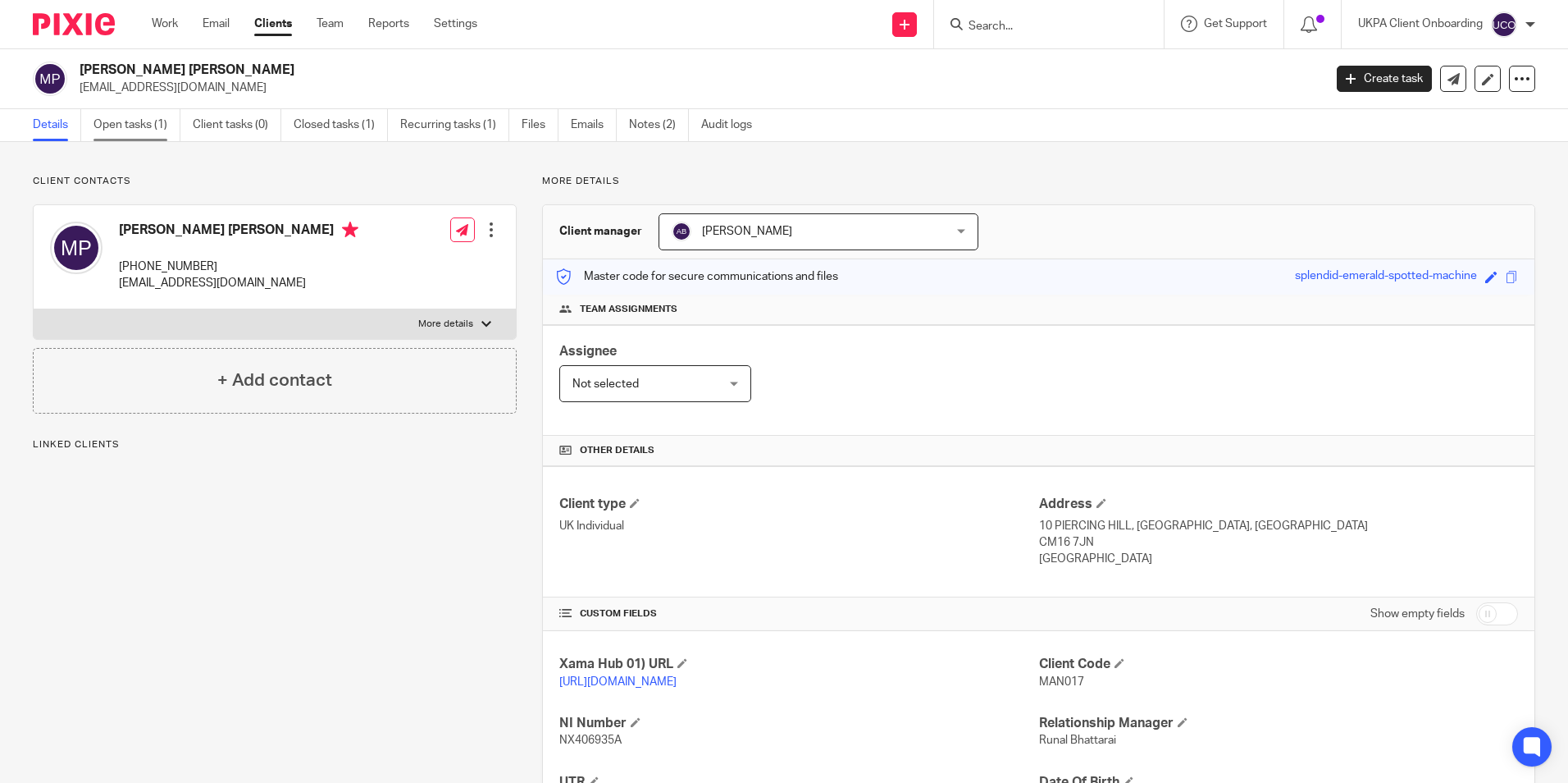
click at [148, 124] on link "Open tasks (1)" at bounding box center [137, 125] width 87 height 32
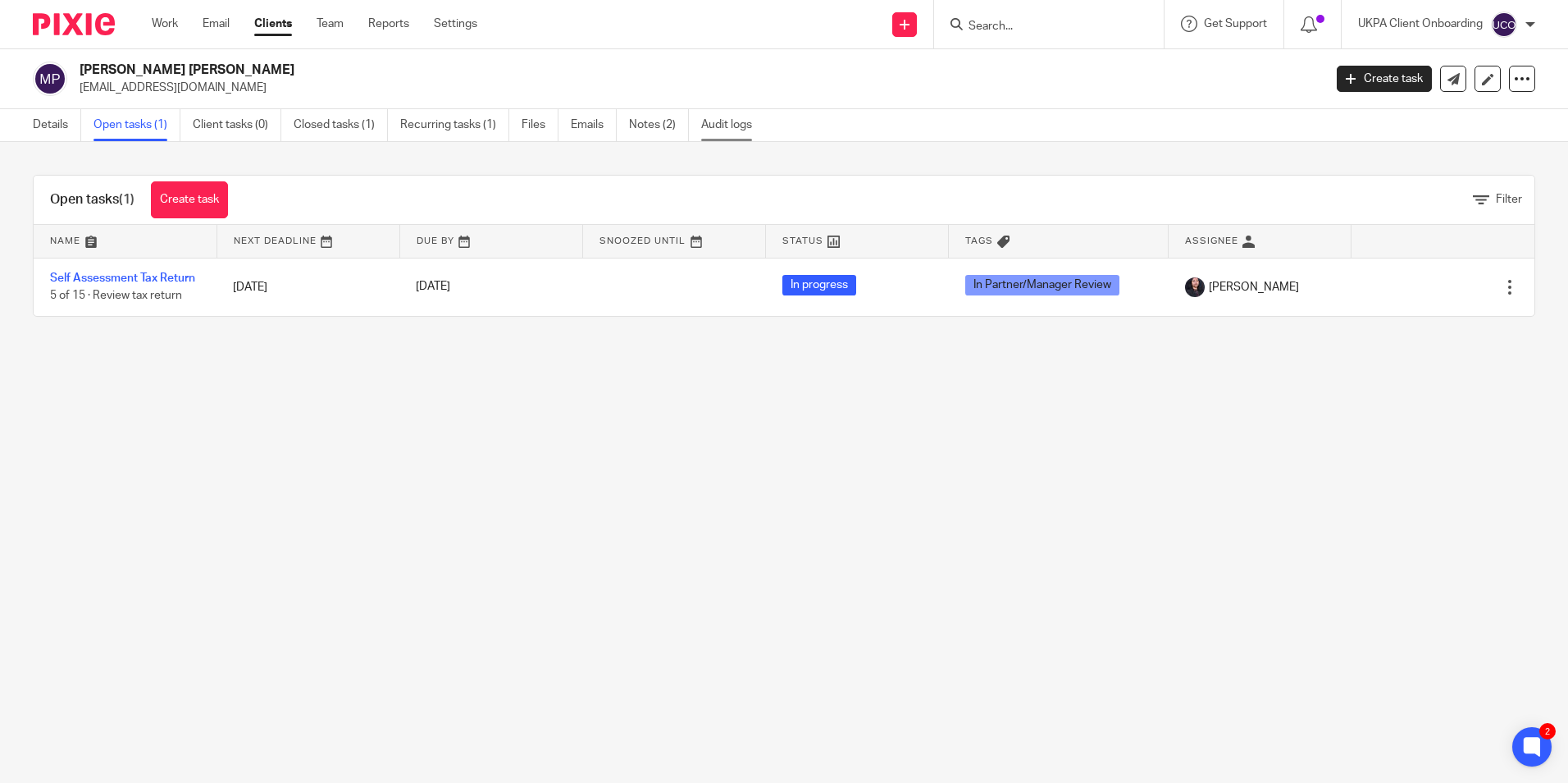
click at [725, 130] on link "Audit logs" at bounding box center [732, 125] width 63 height 32
click at [999, 32] on input "Search" at bounding box center [1040, 27] width 147 height 15
paste input "[STREET_ADDRESS][PERSON_NAME] Limited"
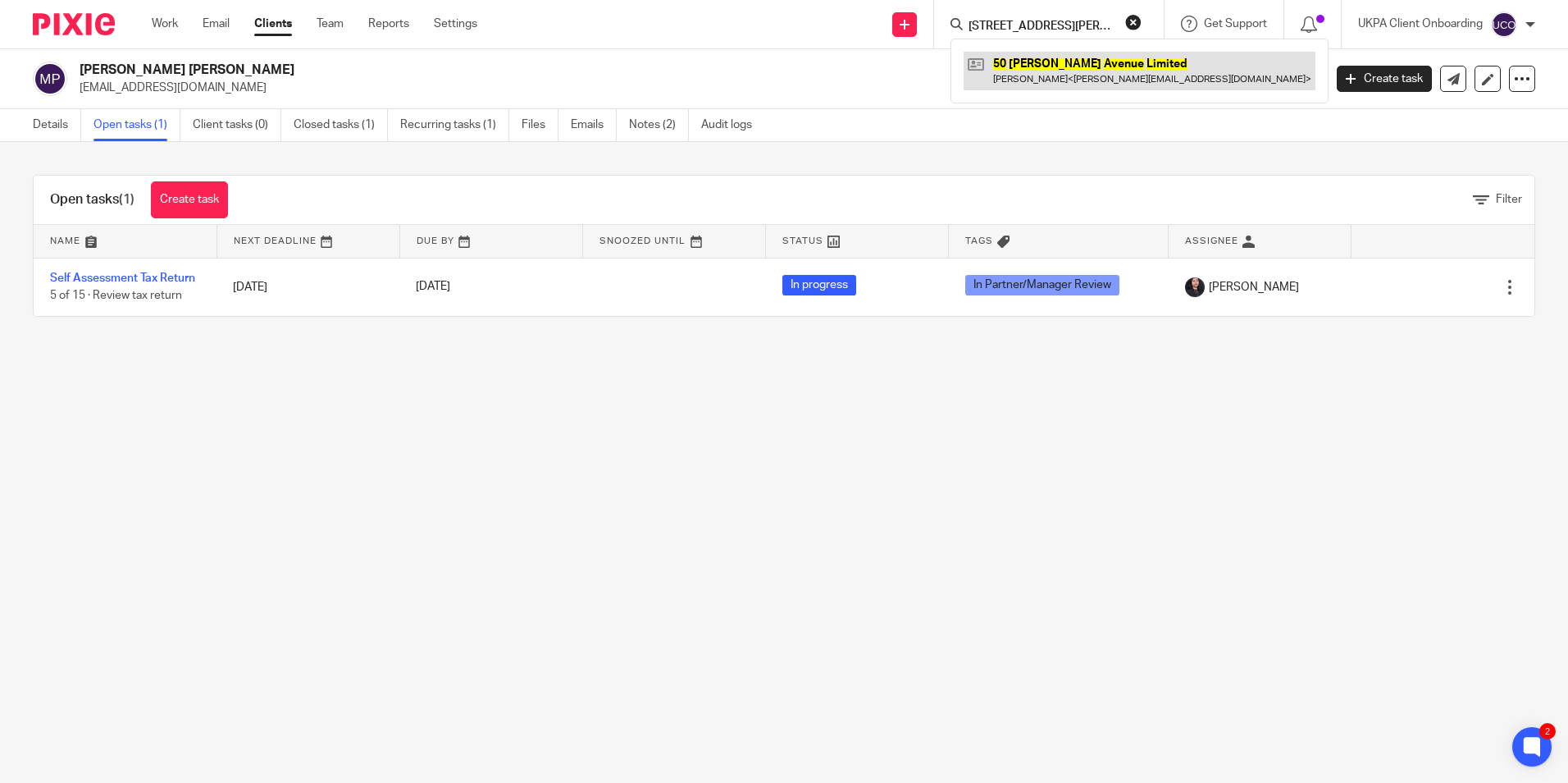
type input "[STREET_ADDRESS][PERSON_NAME] Limited"
click at [1043, 77] on link at bounding box center [1139, 70] width 351 height 38
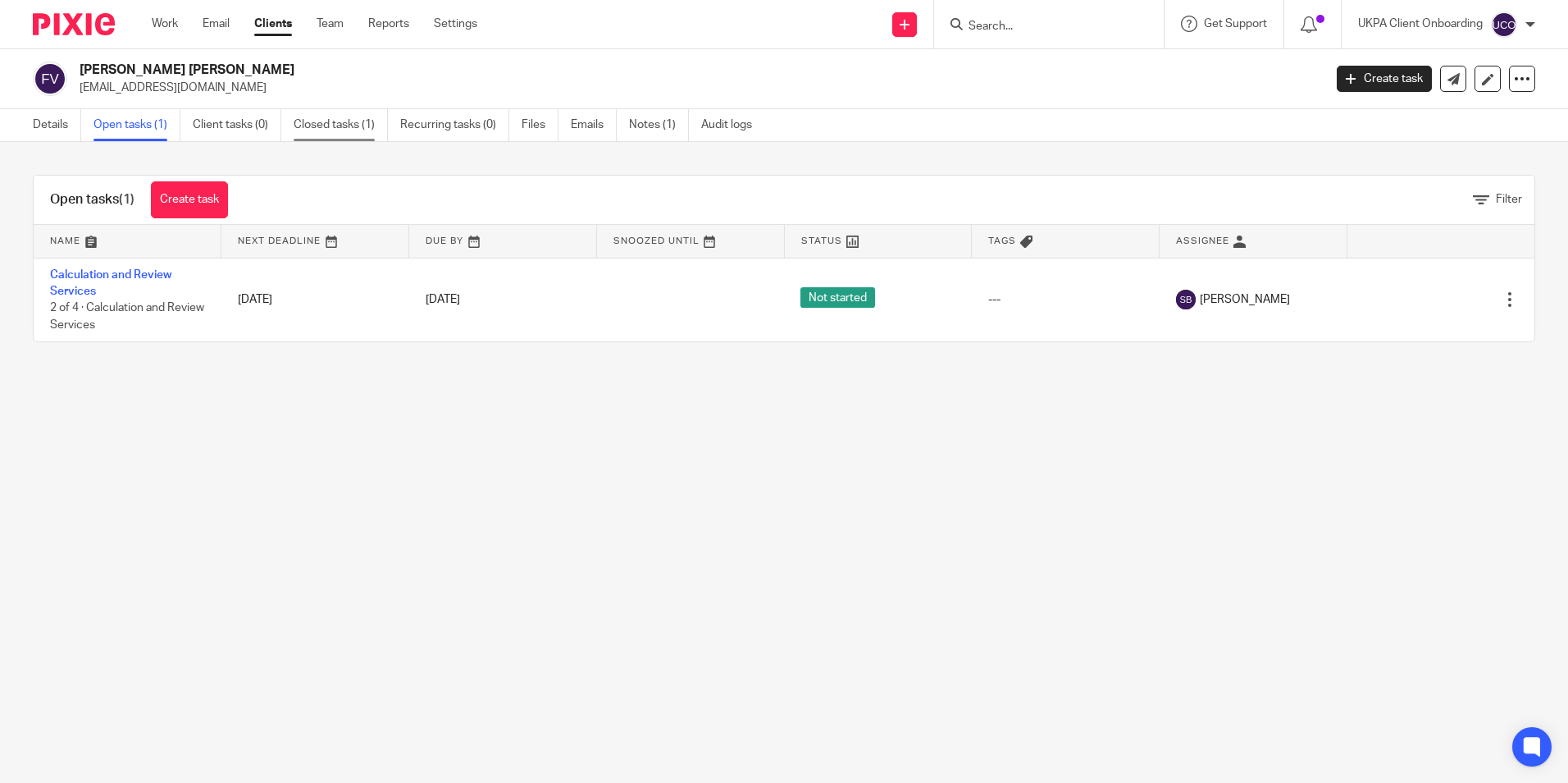
click at [343, 134] on link "Closed tasks (1)" at bounding box center [341, 125] width 94 height 32
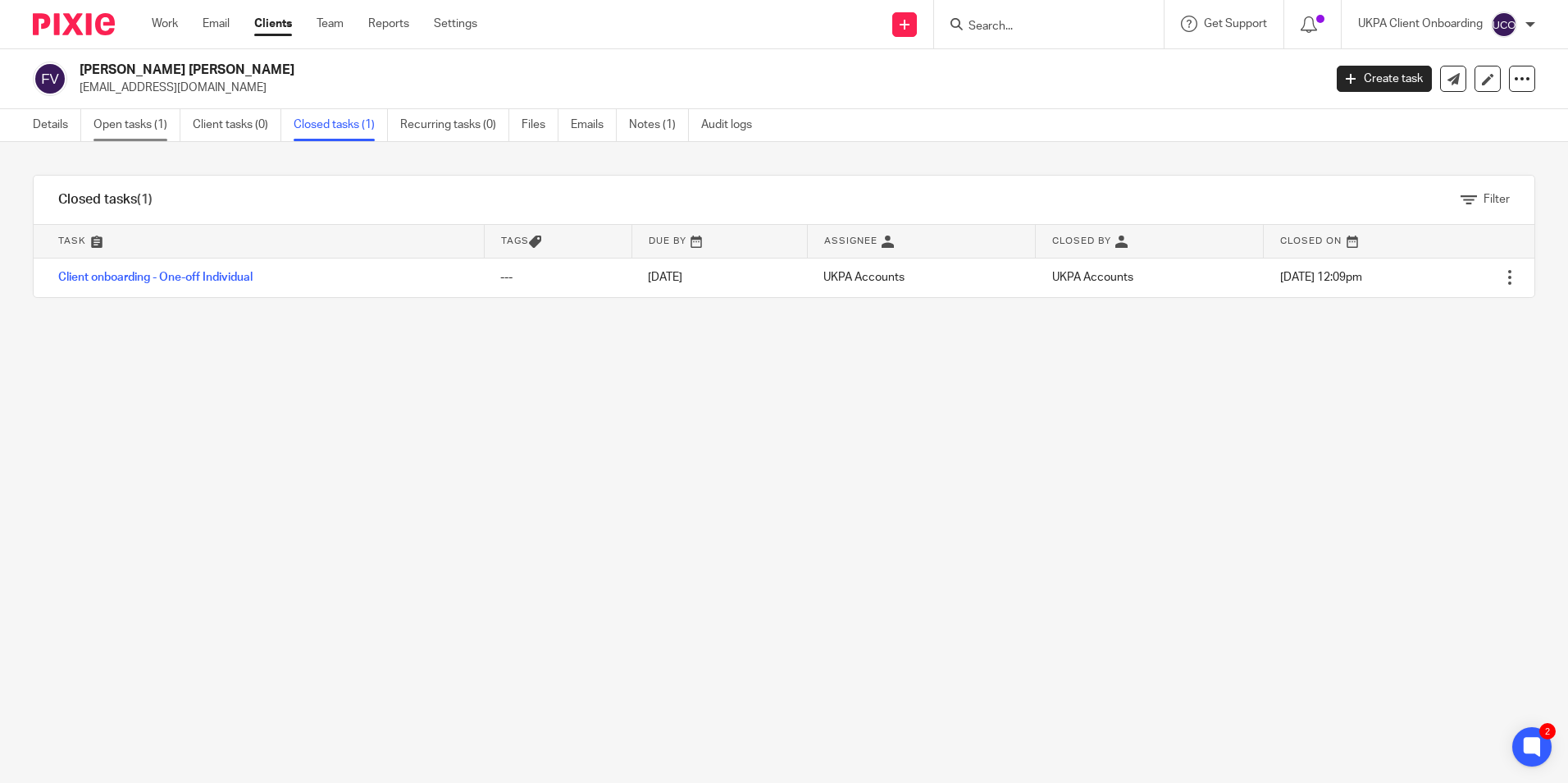
click at [132, 124] on link "Open tasks (1)" at bounding box center [137, 125] width 87 height 32
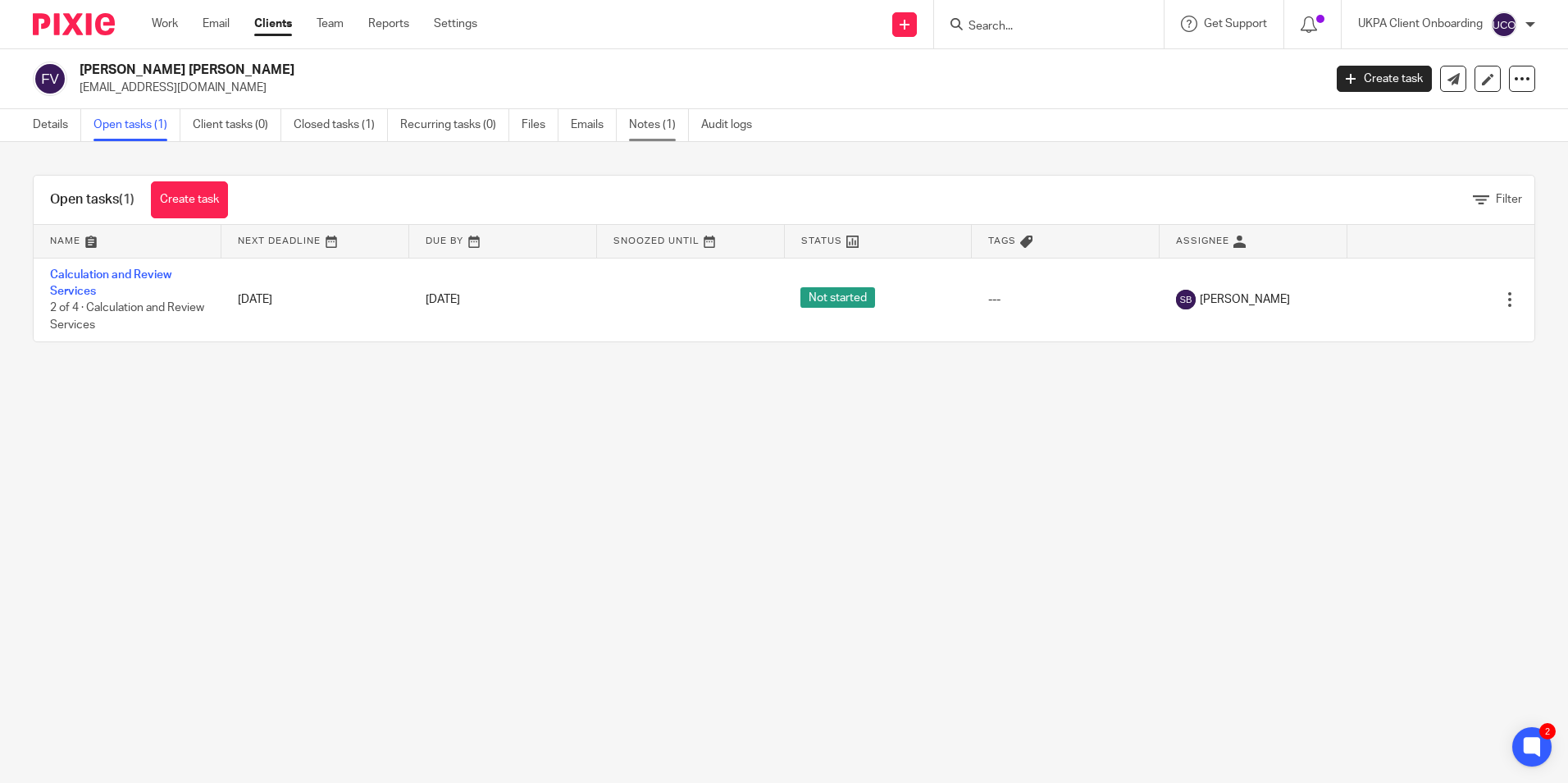
click at [660, 132] on link "Notes (1)" at bounding box center [658, 125] width 59 height 32
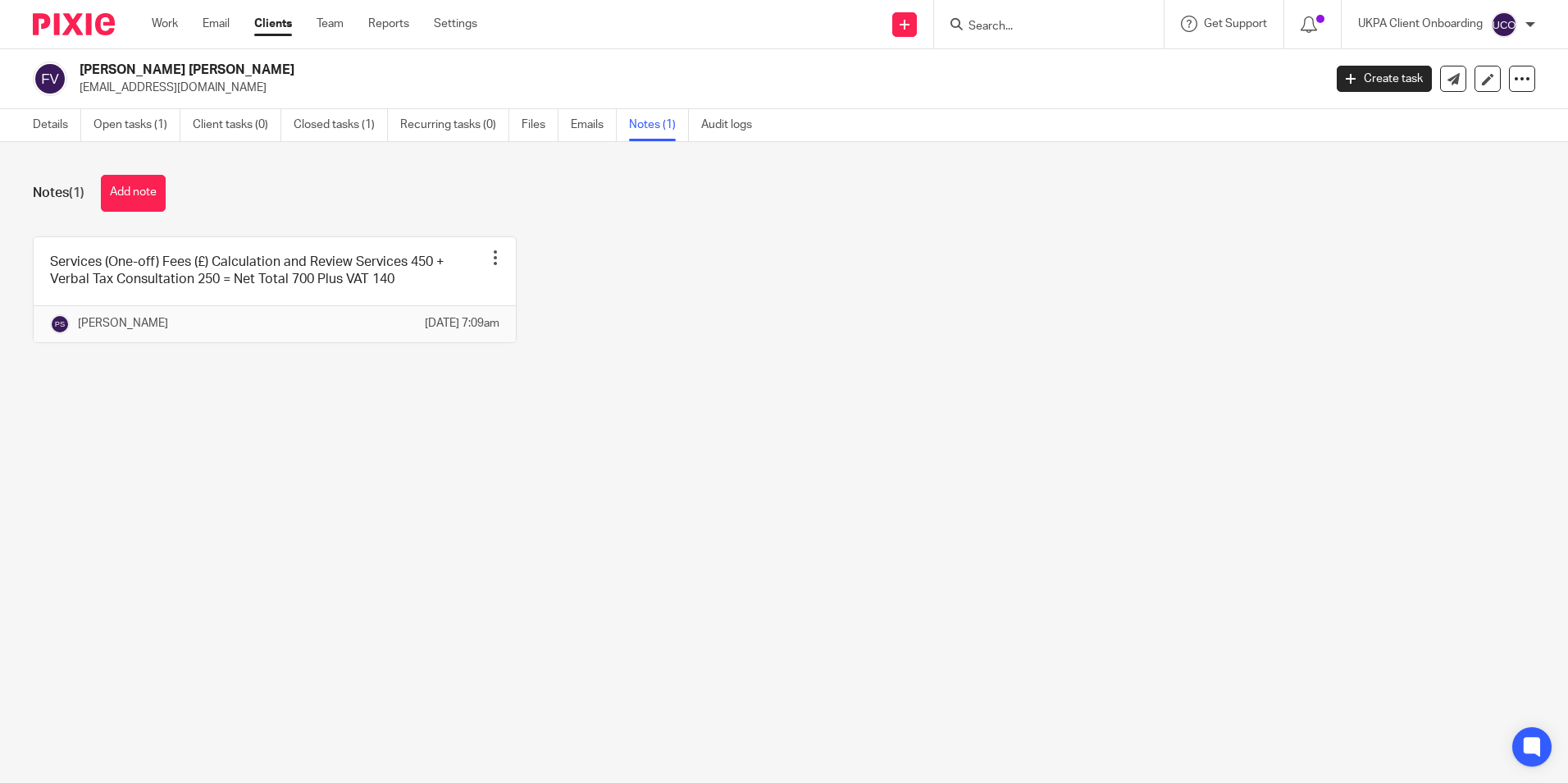
click at [1010, 28] on input "Search" at bounding box center [1040, 27] width 147 height 15
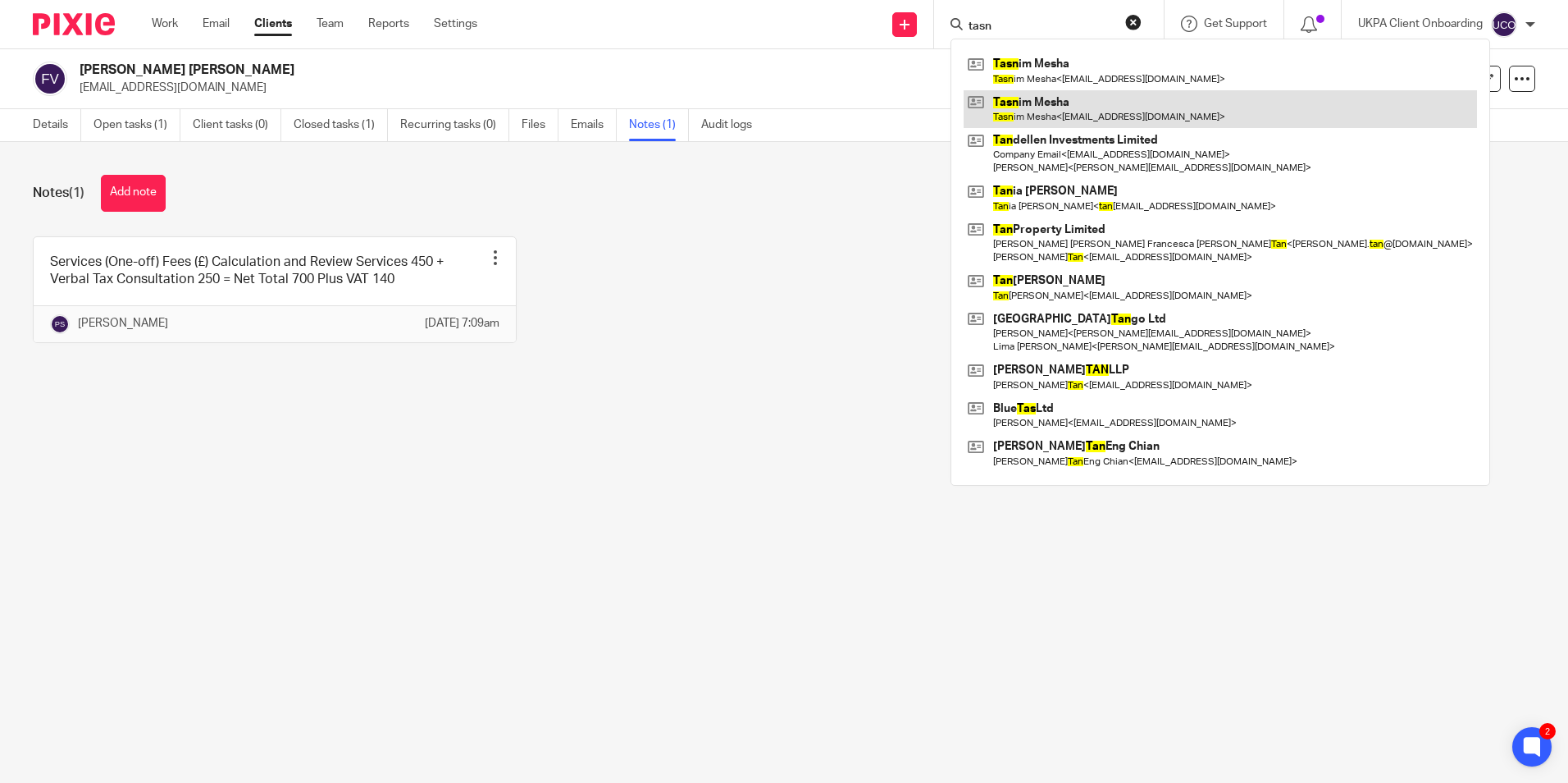
type input "tasn"
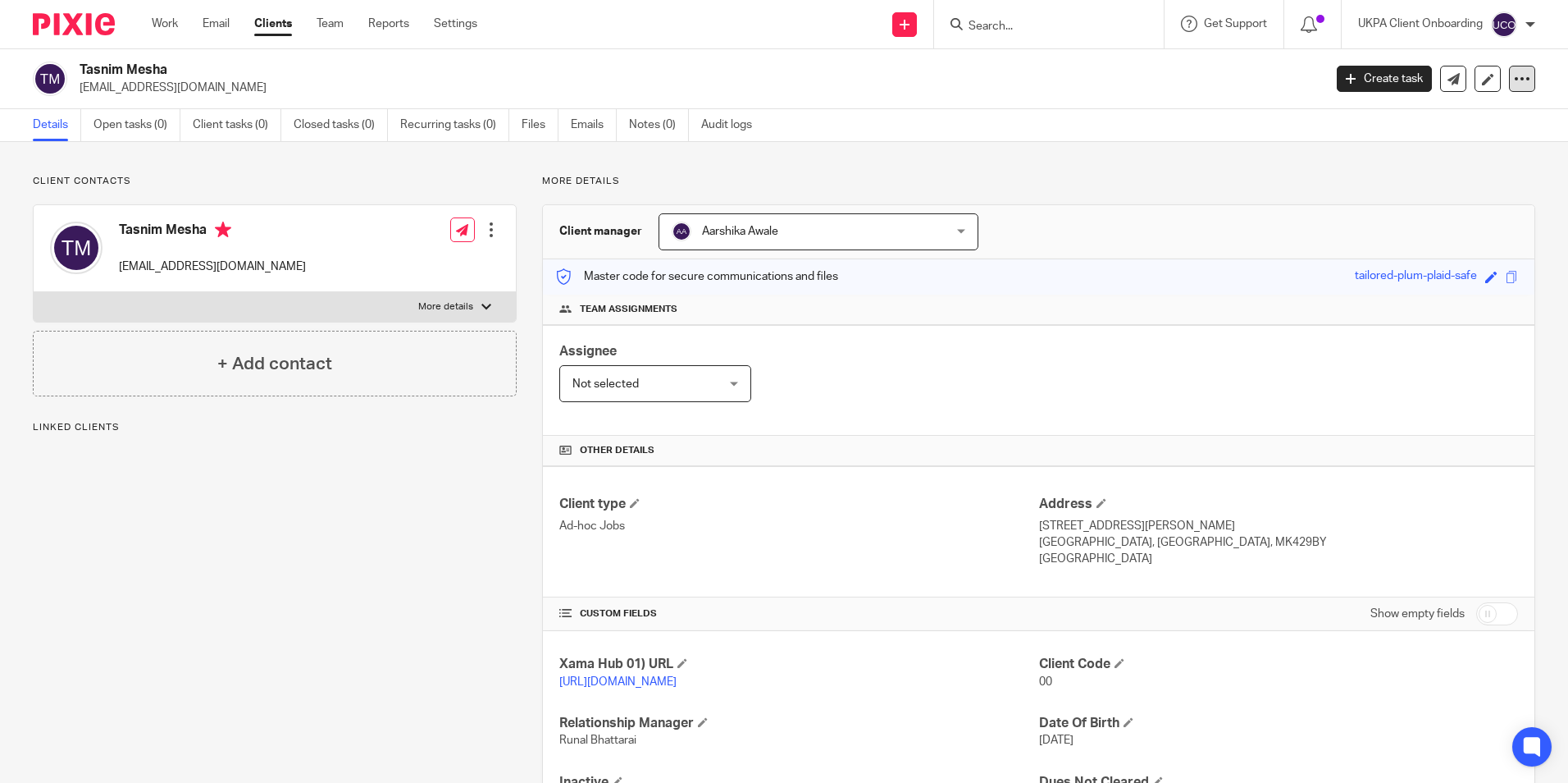
click at [1509, 87] on div at bounding box center [1522, 79] width 27 height 27
click at [1382, 211] on span "Delete client" at bounding box center [1385, 211] width 66 height 12
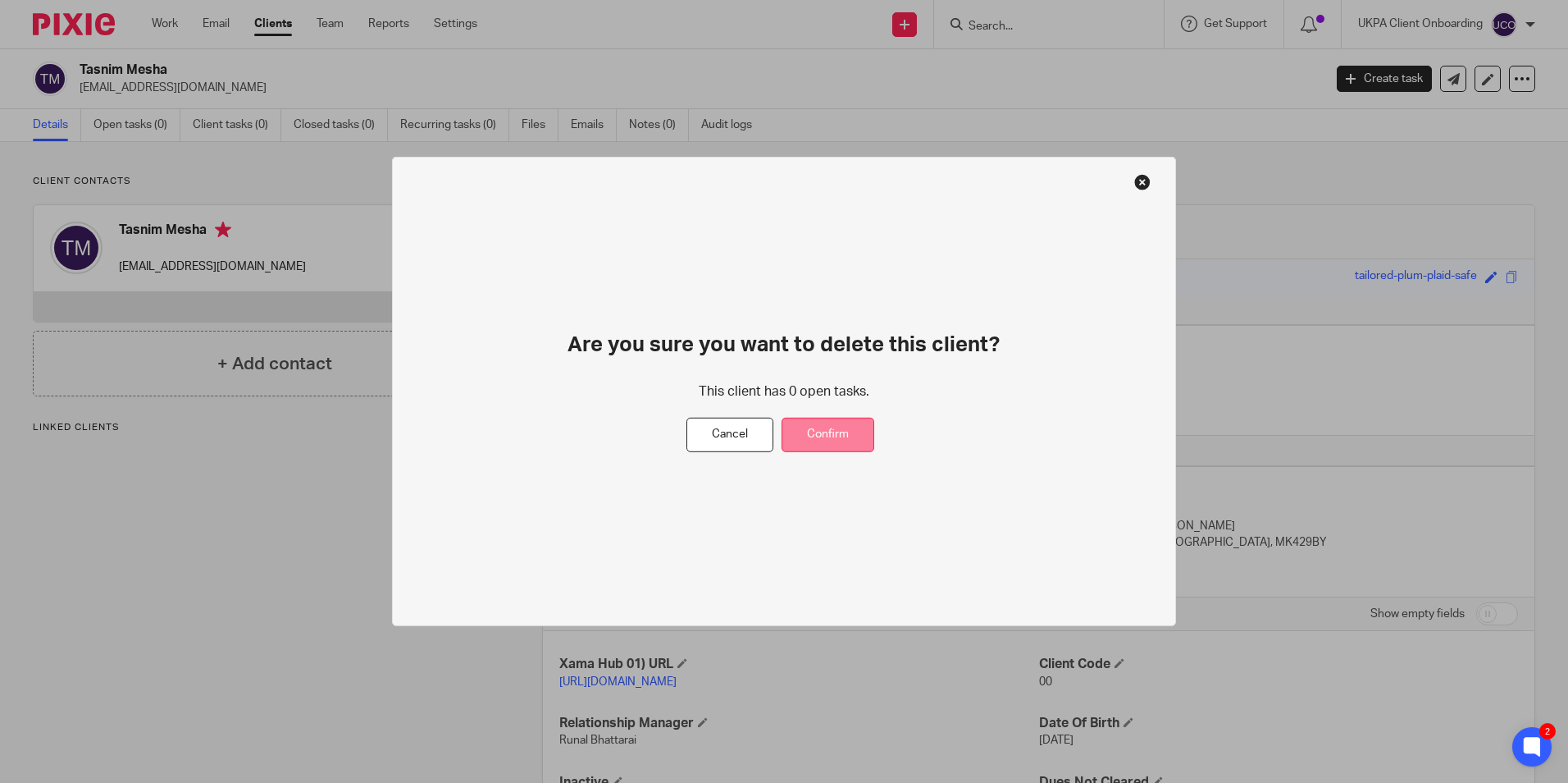
click at [840, 441] on button "Confirm" at bounding box center [828, 435] width 92 height 36
